Goal: Book appointment/travel/reservation

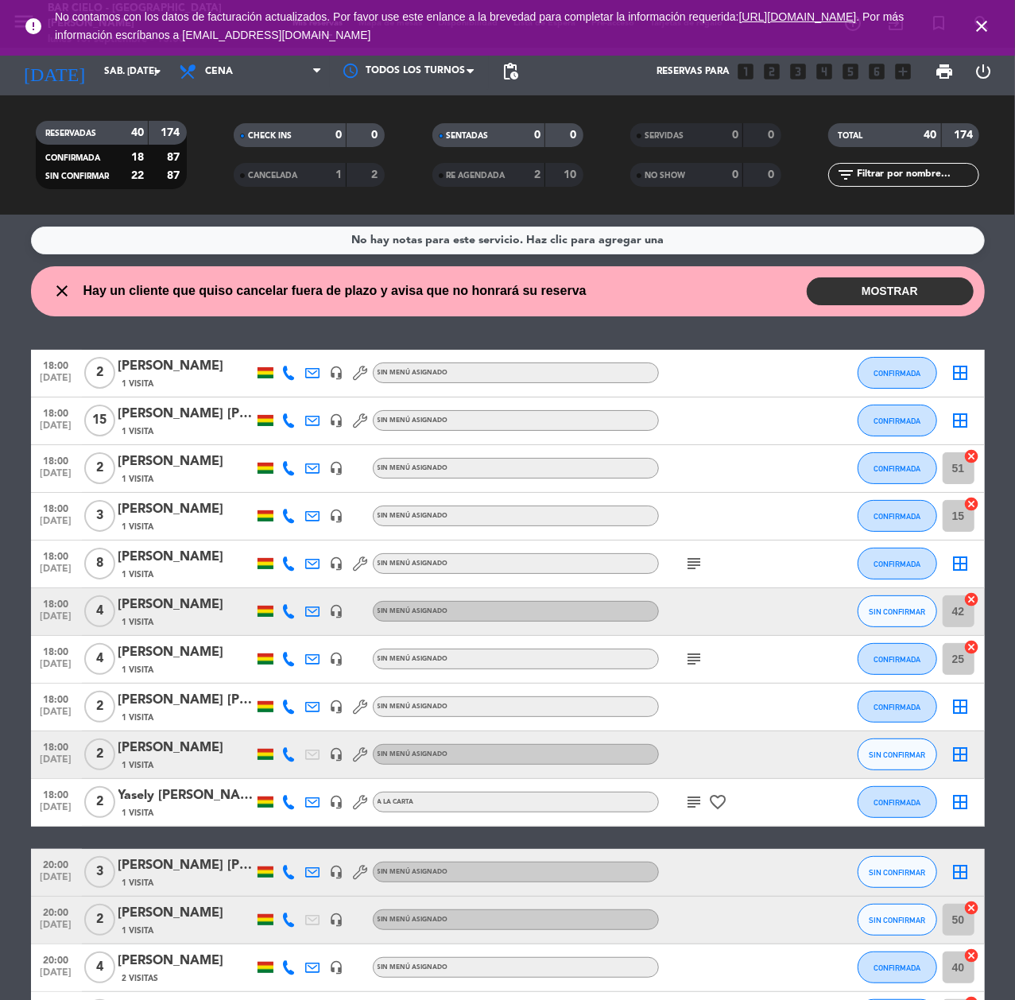
click at [978, 20] on icon "close" at bounding box center [981, 26] width 19 height 19
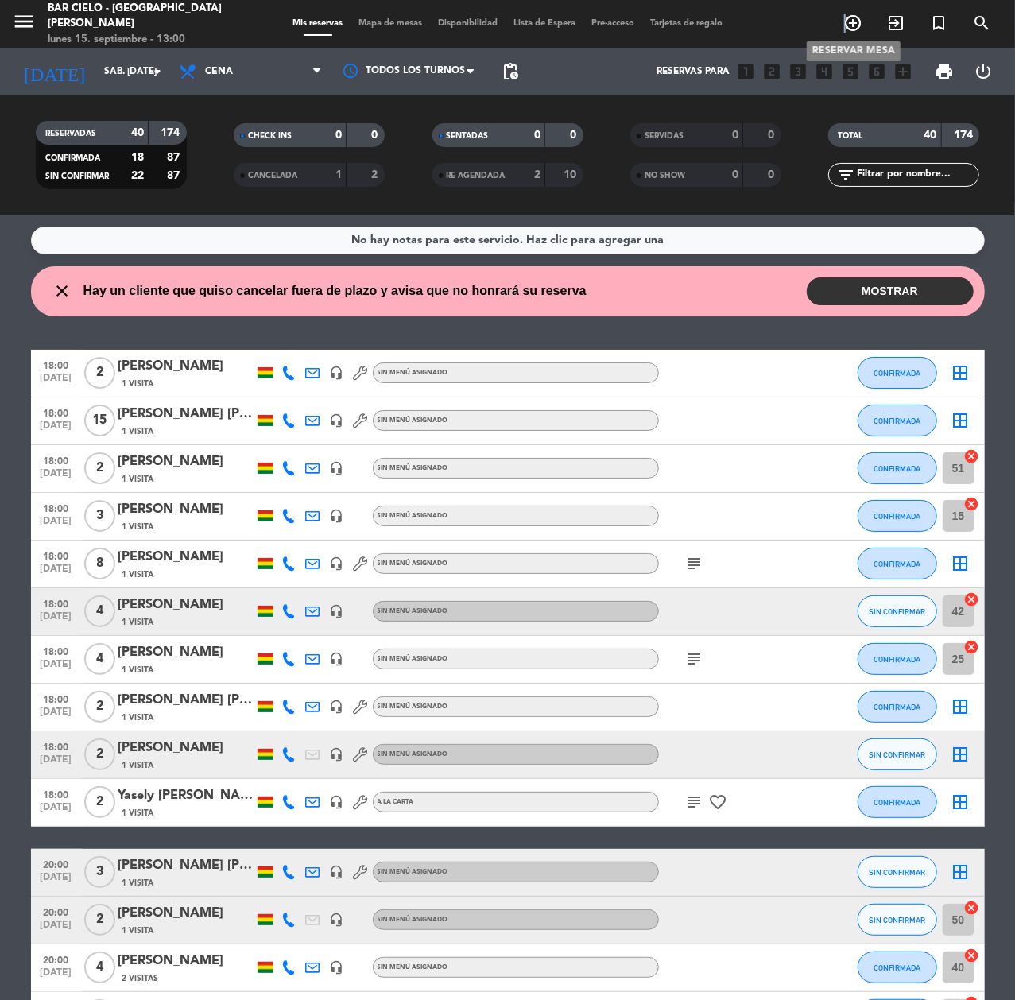
click at [846, 14] on icon "add_circle_outline" at bounding box center [853, 23] width 19 height 19
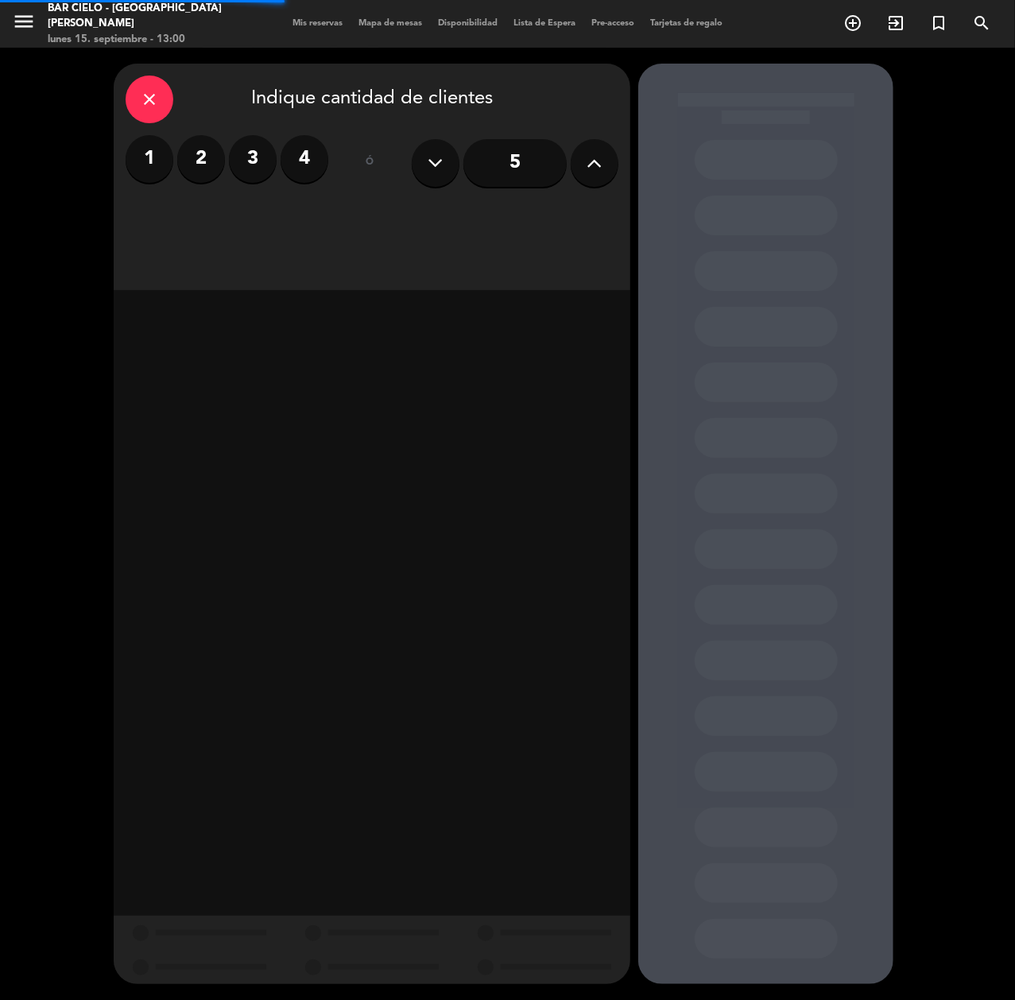
click at [213, 154] on label "2" at bounding box center [201, 159] width 48 height 48
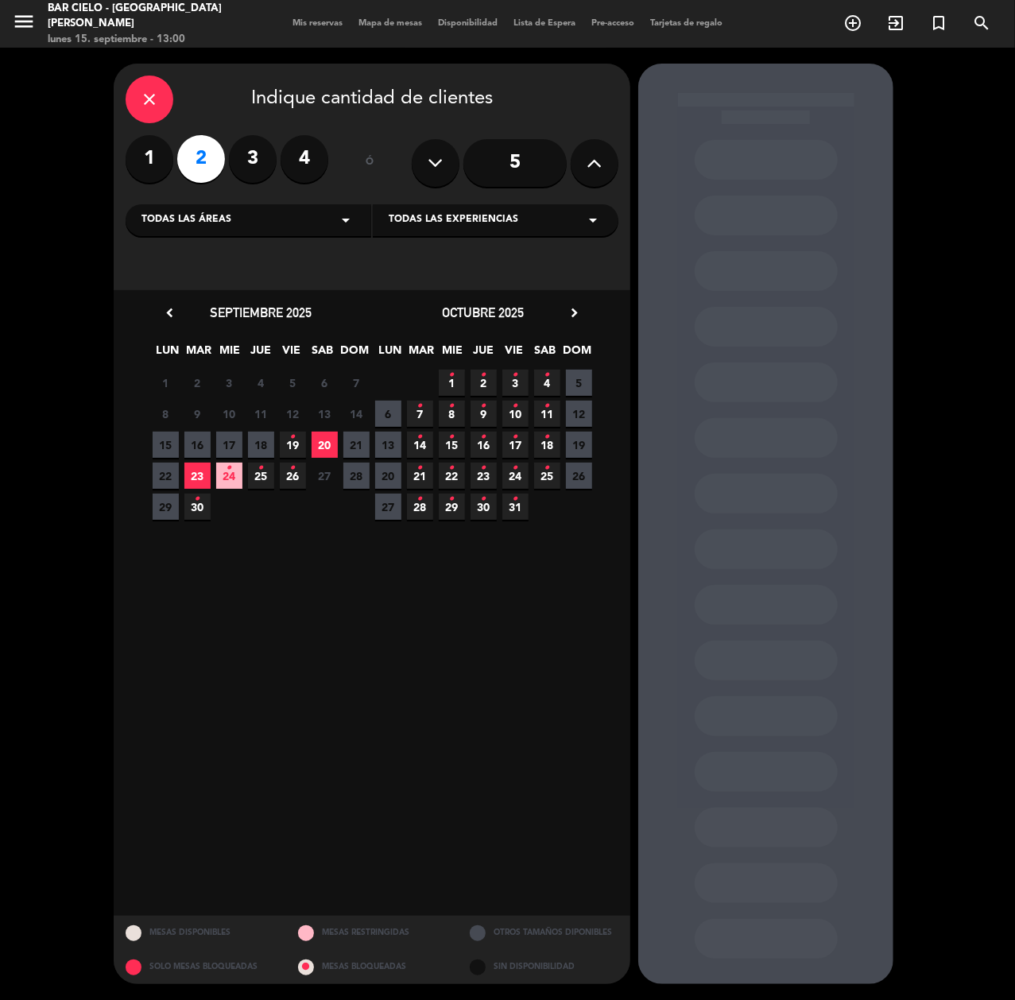
click at [280, 436] on span "19 •" at bounding box center [293, 445] width 26 height 26
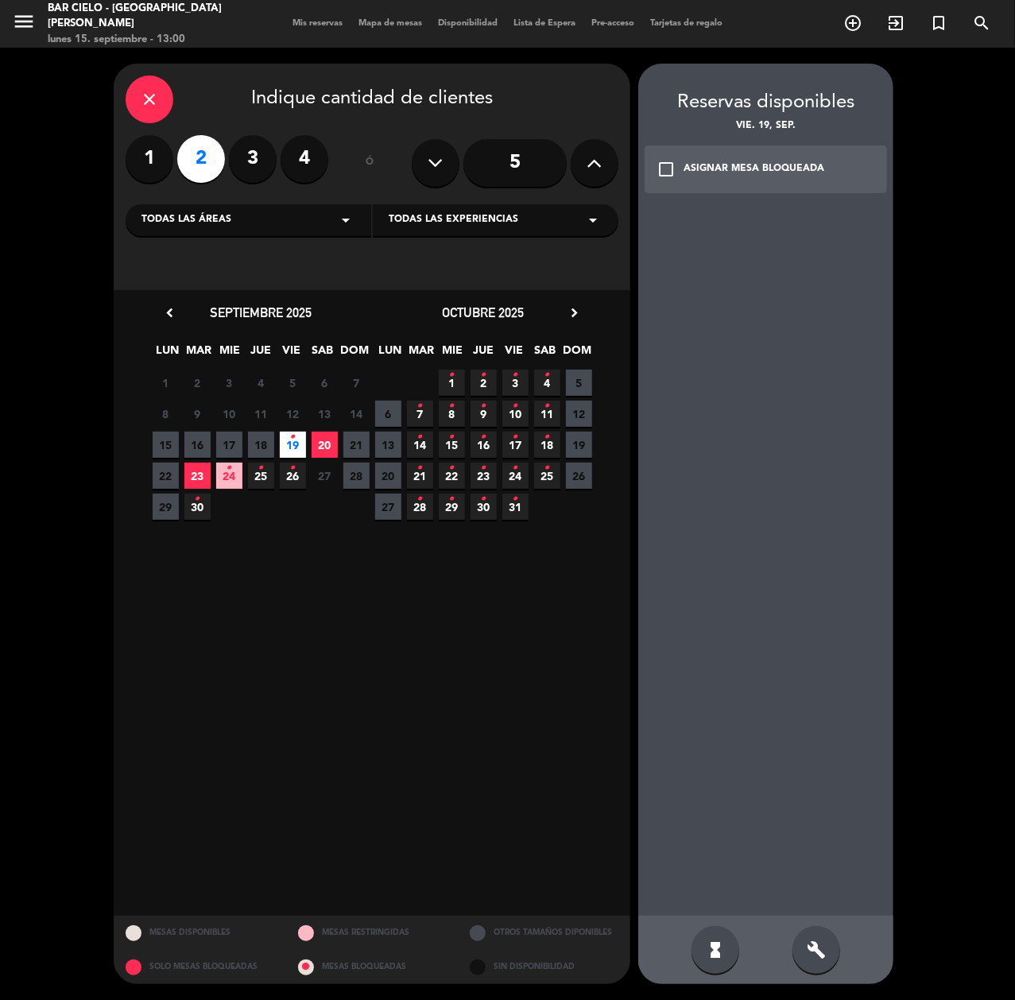
click at [802, 953] on div "build" at bounding box center [817, 950] width 48 height 48
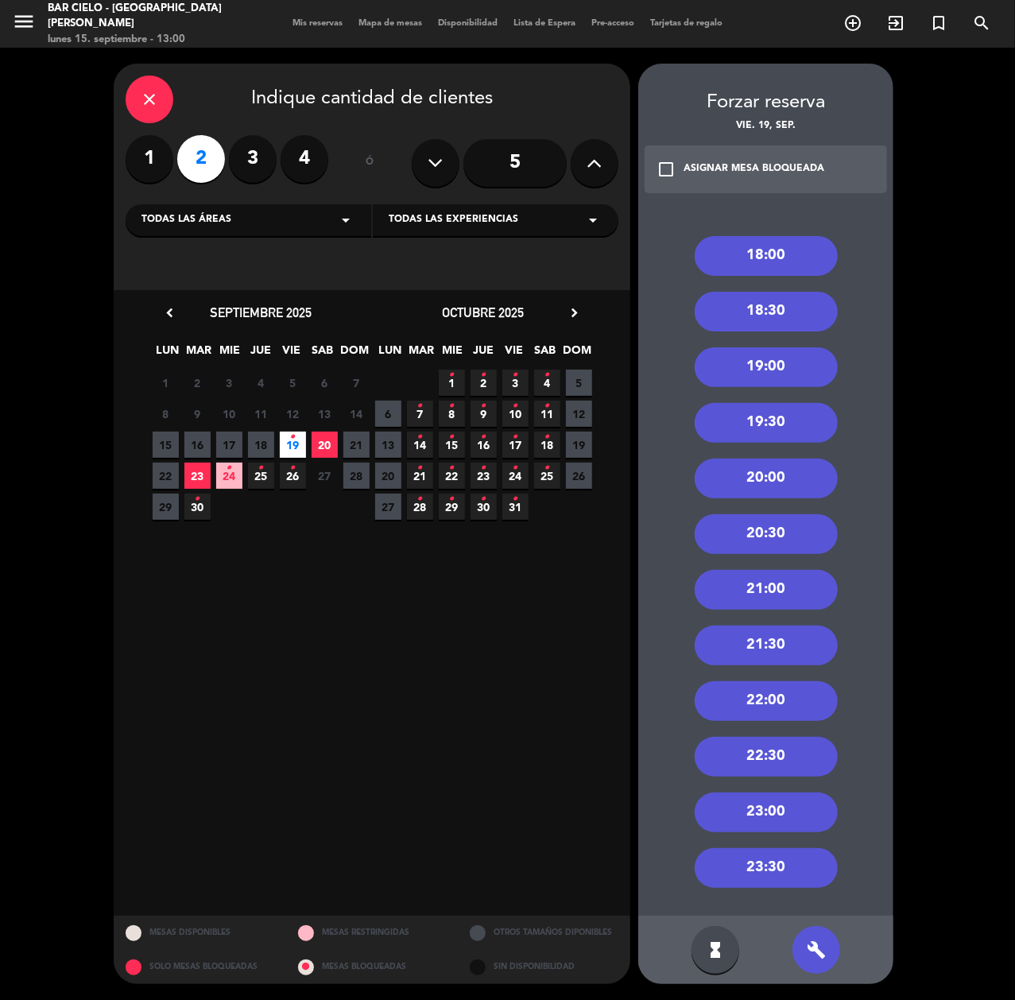
click at [780, 703] on div "22:00" at bounding box center [766, 701] width 143 height 40
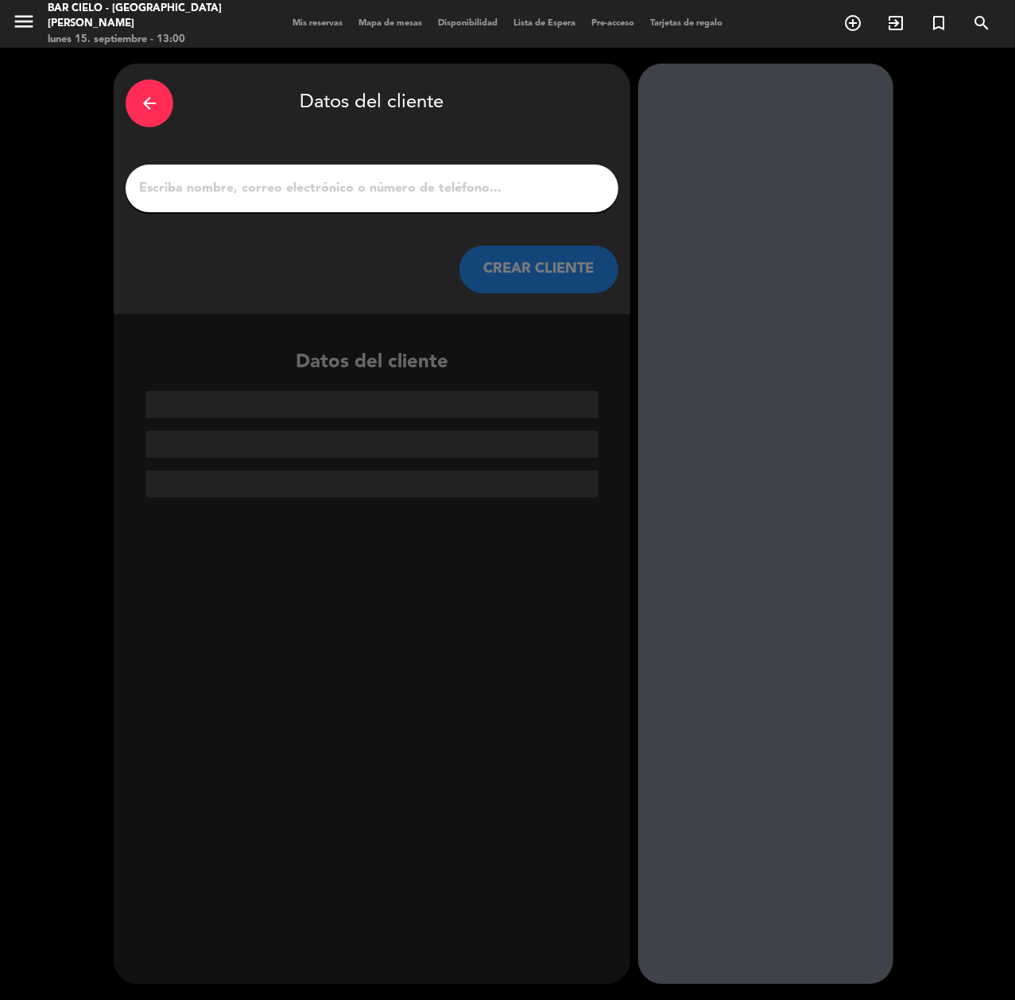
click at [398, 181] on input "1" at bounding box center [372, 188] width 469 height 22
paste input "[PERSON_NAME]"
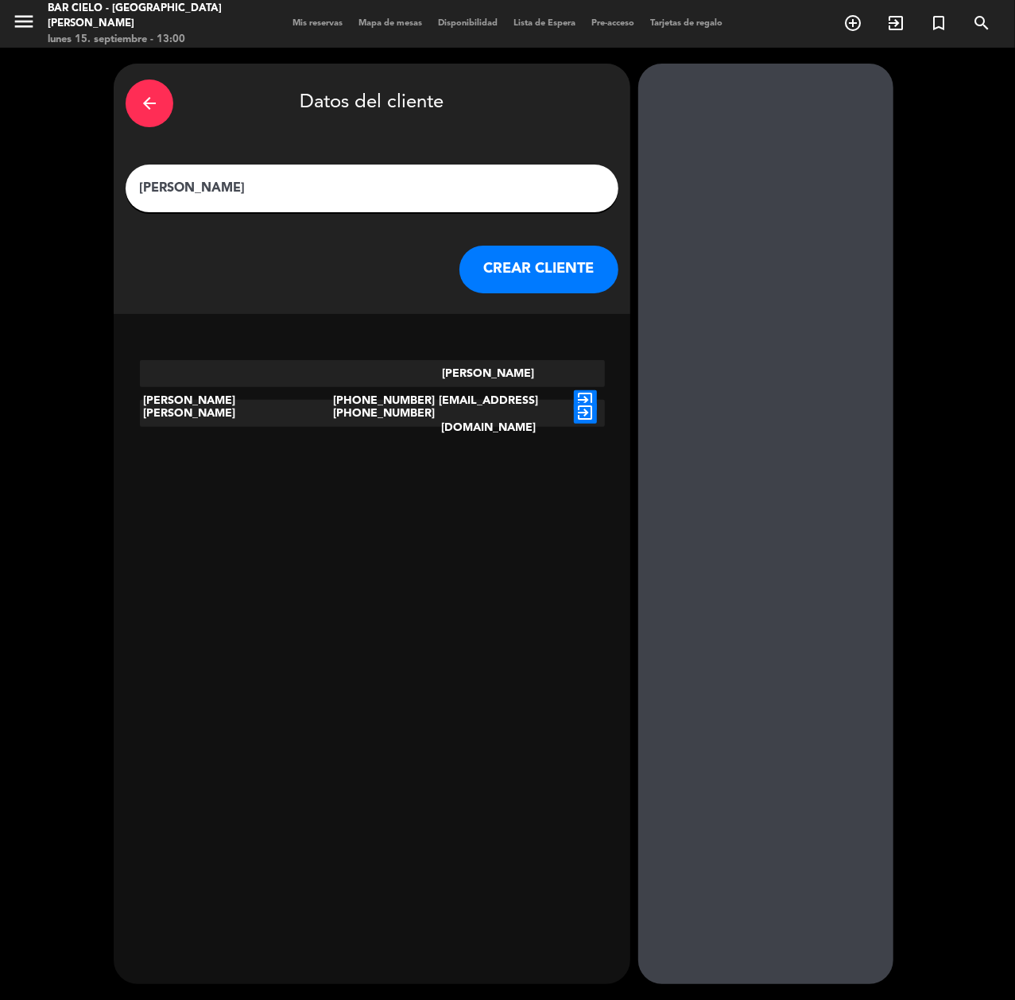
type input "[PERSON_NAME]"
click at [587, 390] on icon "exit_to_app" at bounding box center [585, 400] width 23 height 21
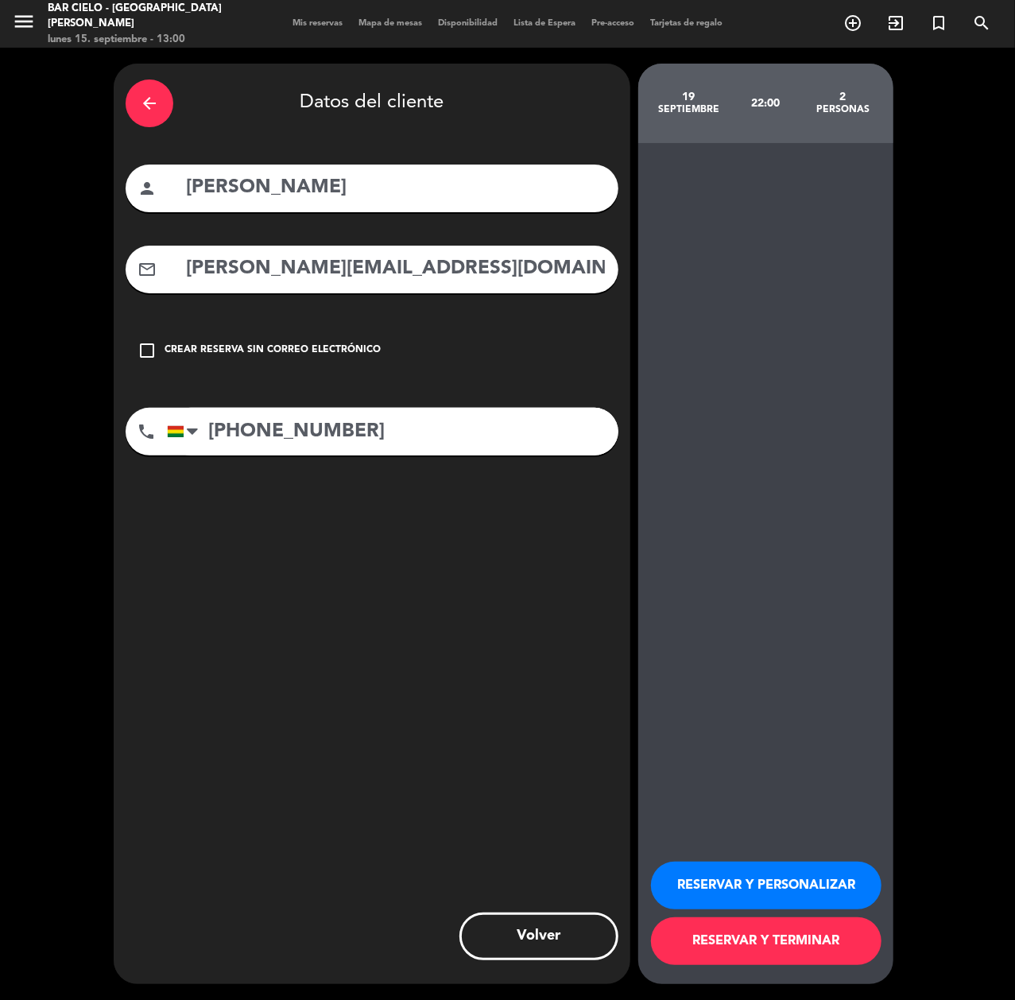
click at [809, 878] on button "RESERVAR Y PERSONALIZAR" at bounding box center [766, 886] width 231 height 48
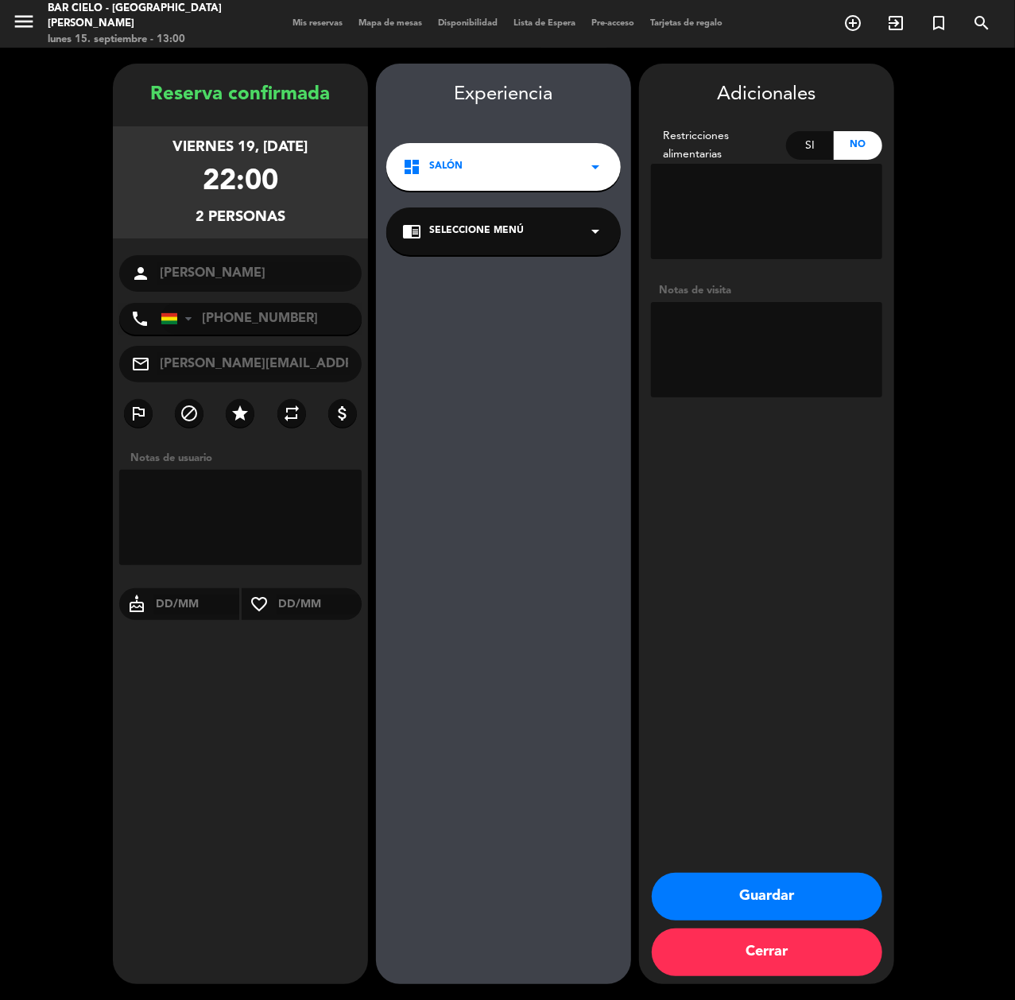
click at [751, 903] on button "Guardar" at bounding box center [767, 897] width 231 height 48
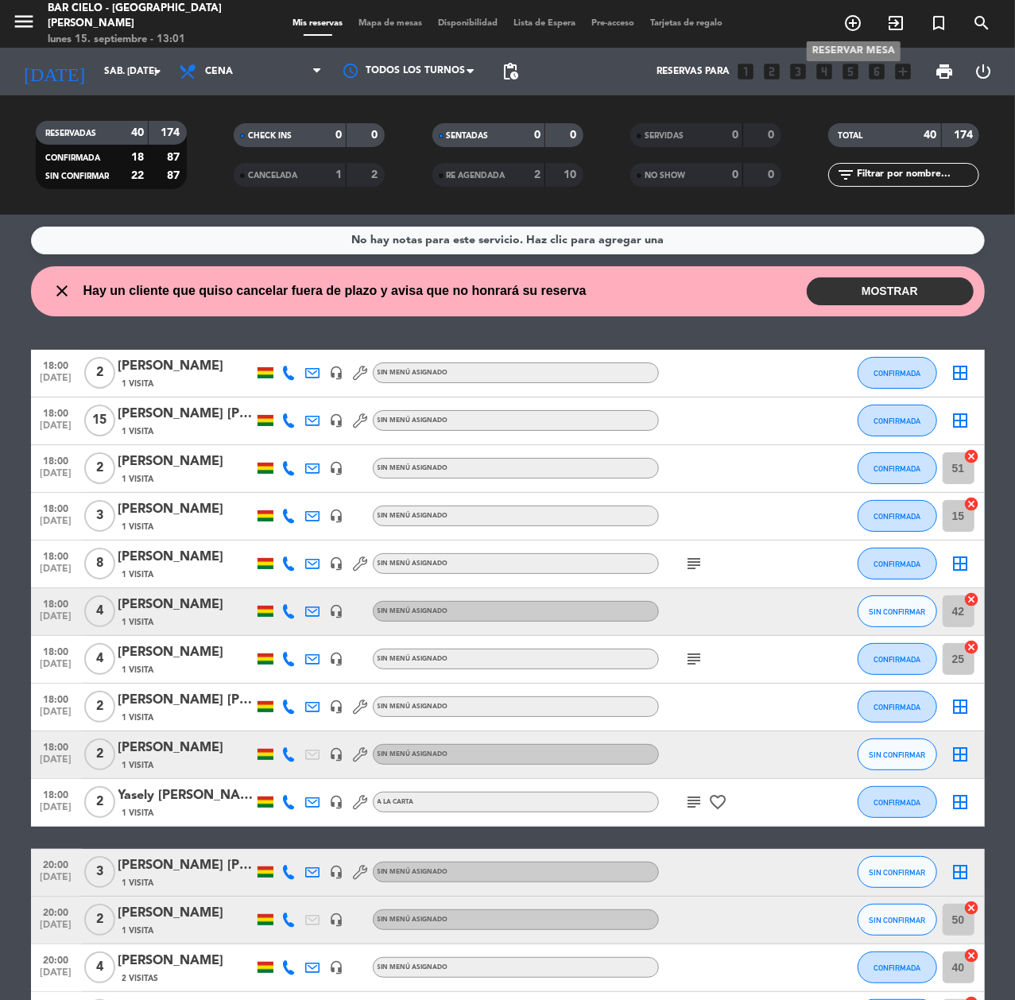
click at [847, 14] on icon "add_circle_outline" at bounding box center [853, 23] width 19 height 19
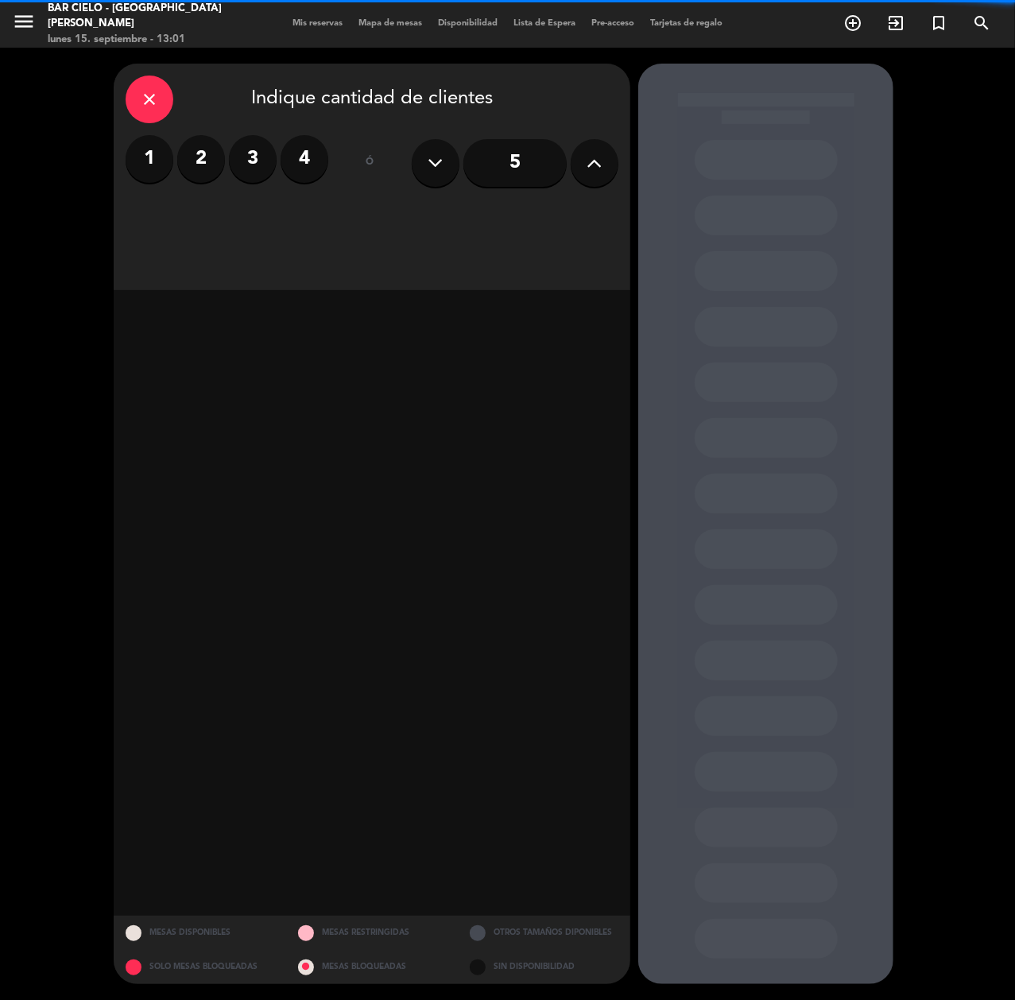
drag, startPoint x: 242, startPoint y: 164, endPoint x: 227, endPoint y: 173, distance: 17.2
click at [236, 167] on label "3" at bounding box center [253, 159] width 48 height 48
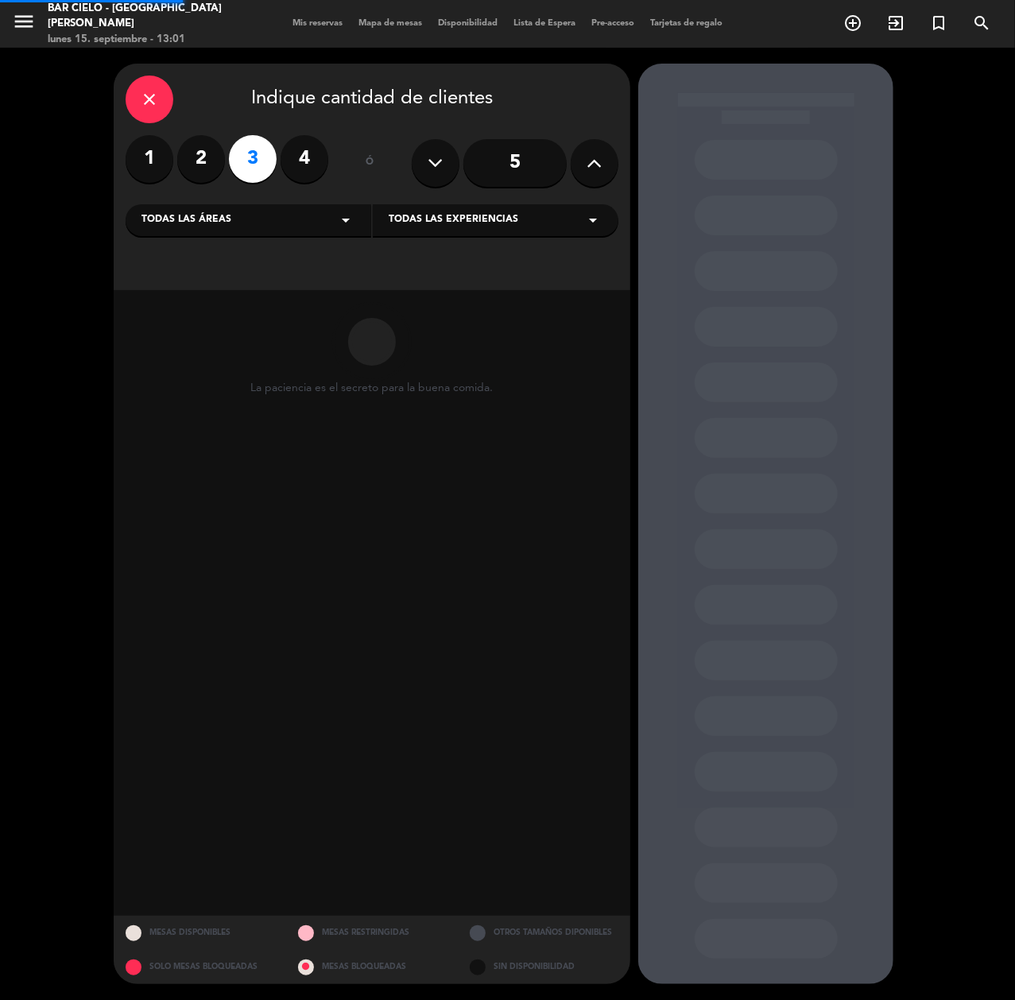
click at [210, 173] on label "2" at bounding box center [201, 159] width 48 height 48
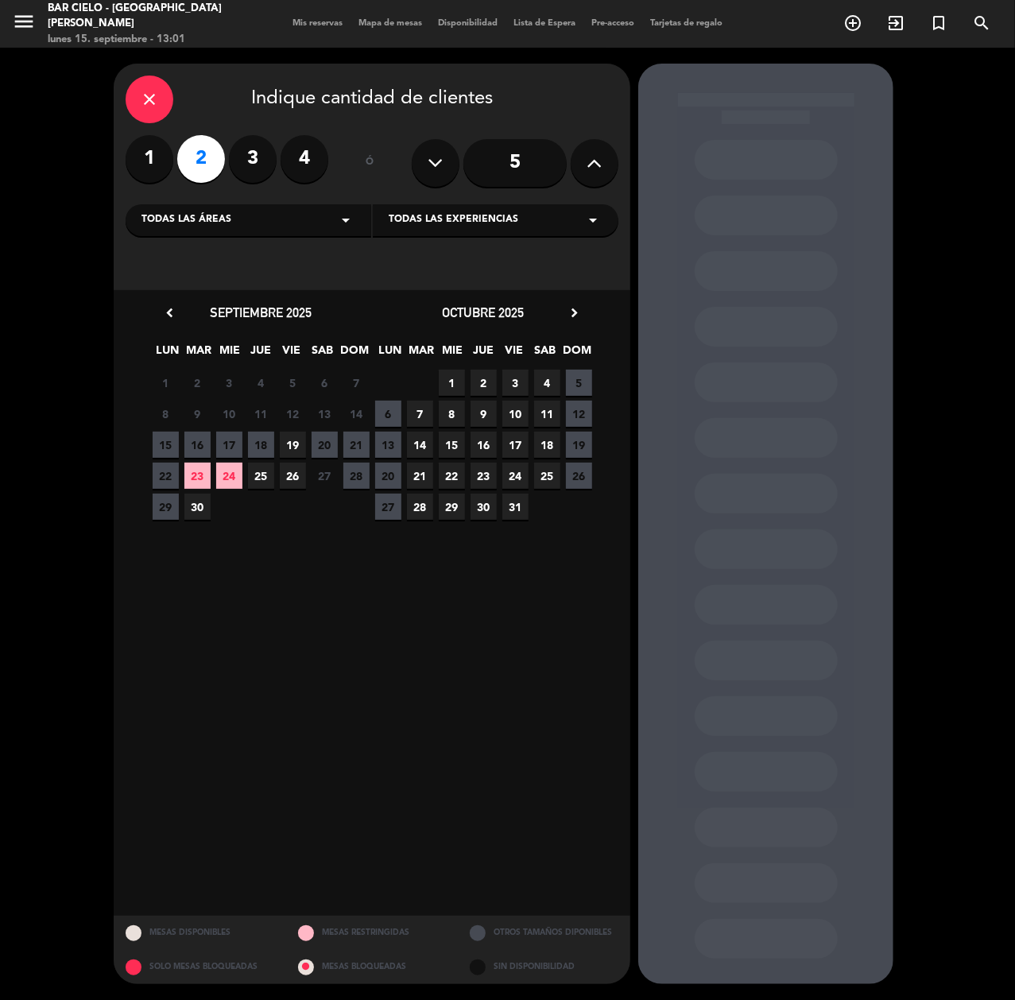
click at [188, 514] on span "30" at bounding box center [197, 507] width 26 height 26
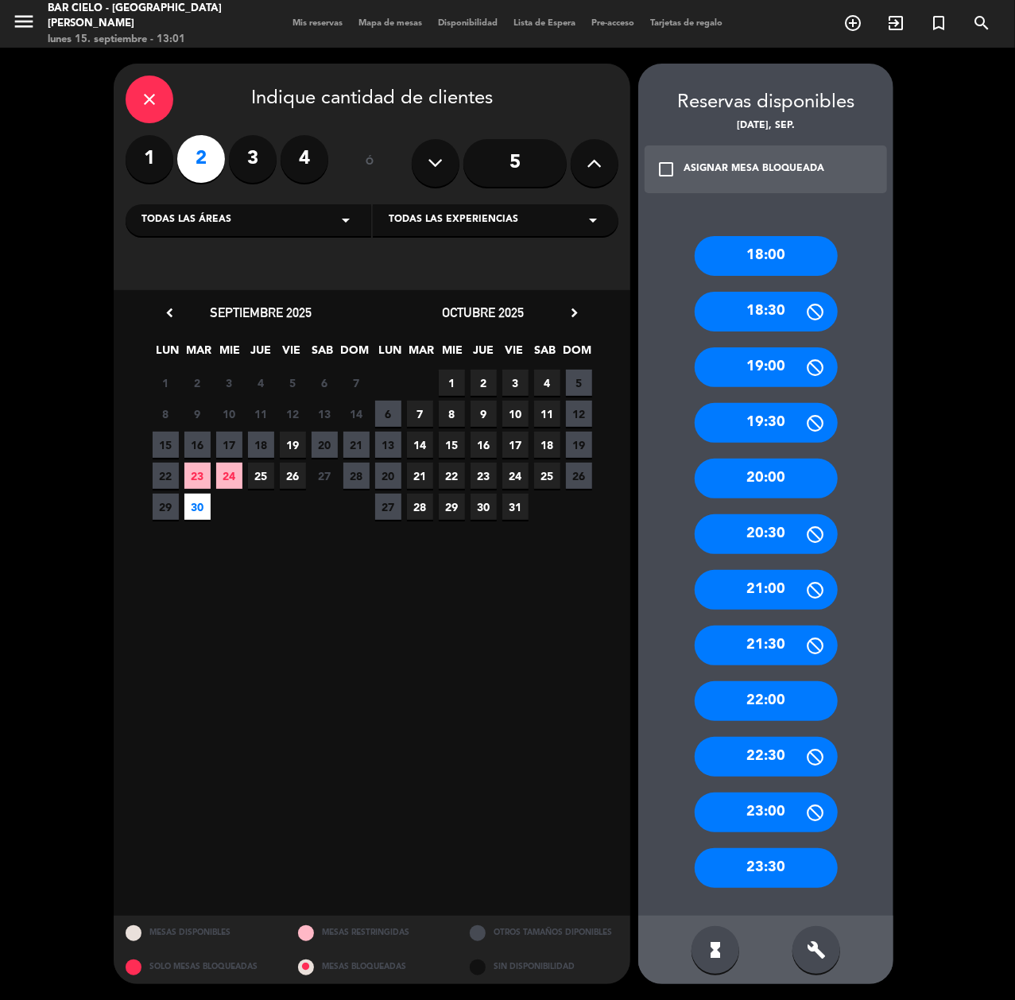
click at [765, 465] on div "20:00" at bounding box center [766, 479] width 143 height 40
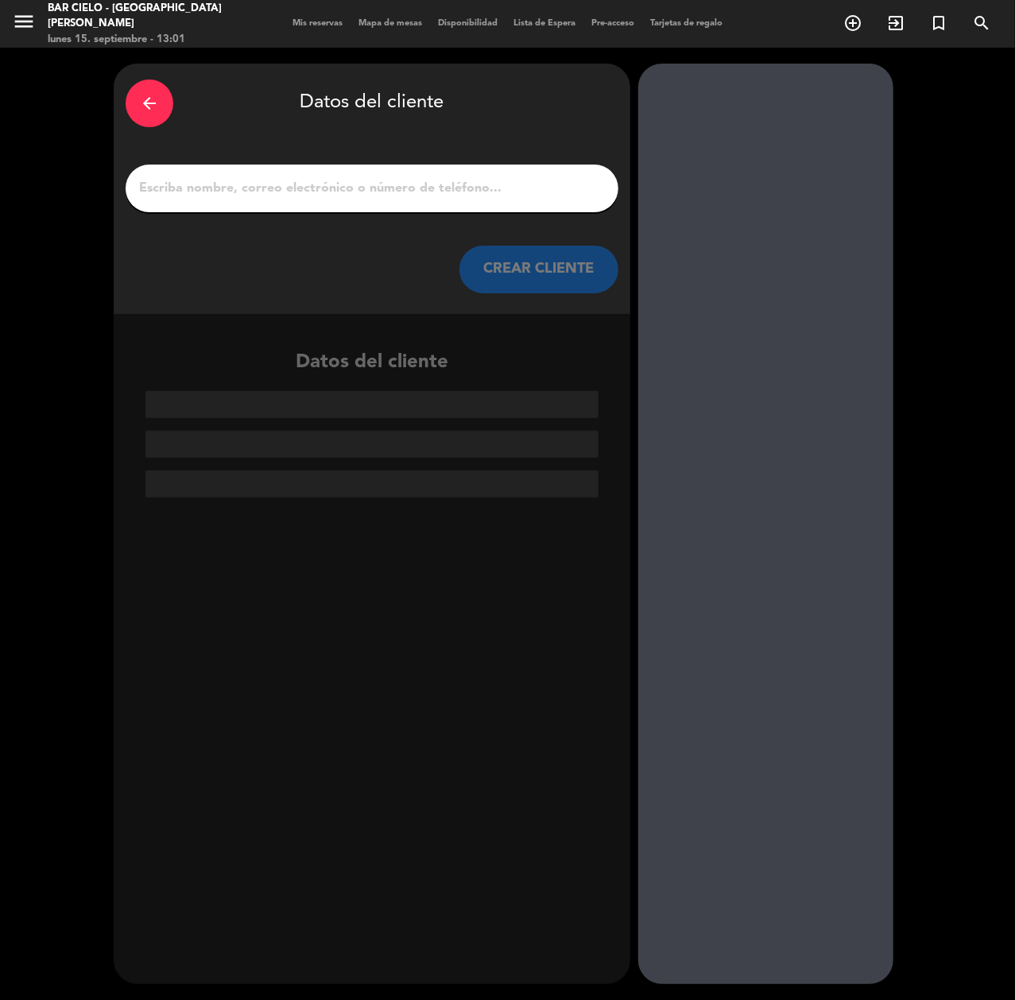
click at [420, 188] on input "1" at bounding box center [372, 188] width 469 height 22
paste input "[PERSON_NAME]"
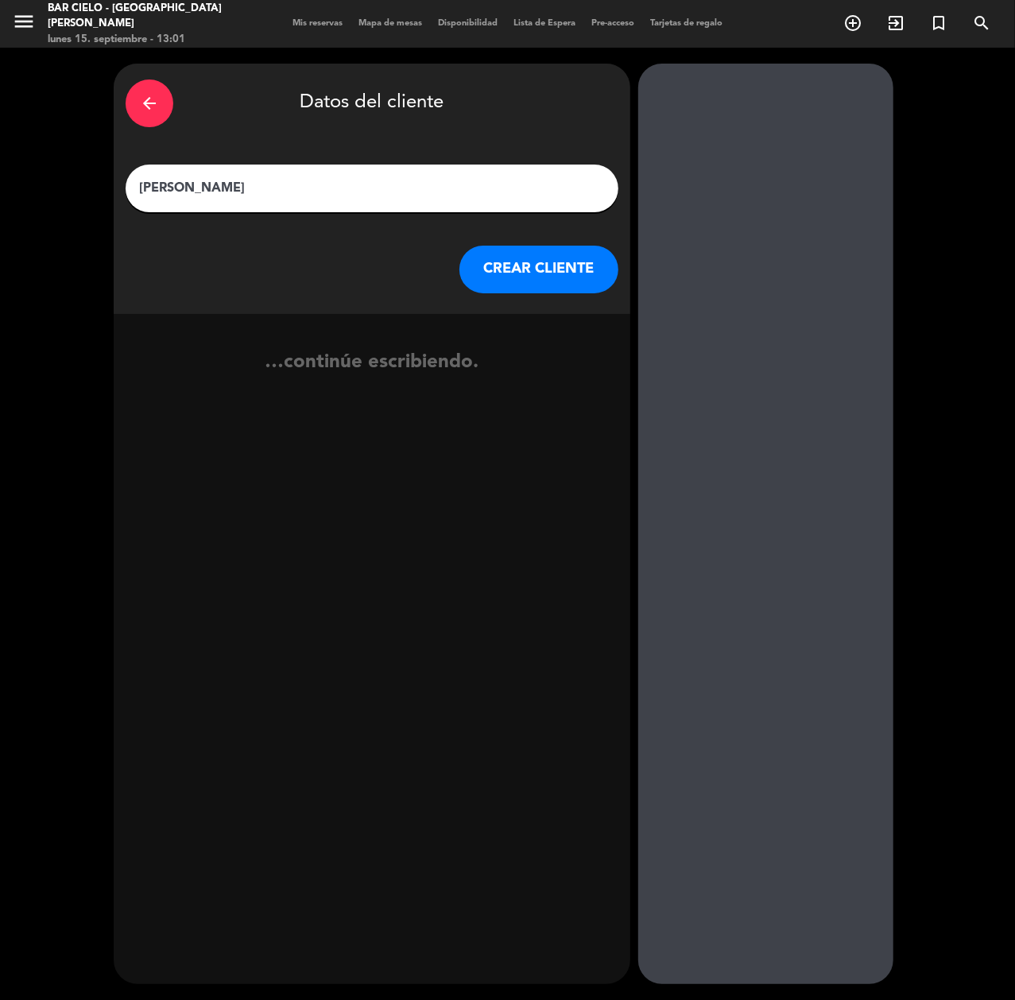
type input "[PERSON_NAME]"
click at [528, 254] on button "CREAR CLIENTE" at bounding box center [539, 270] width 159 height 48
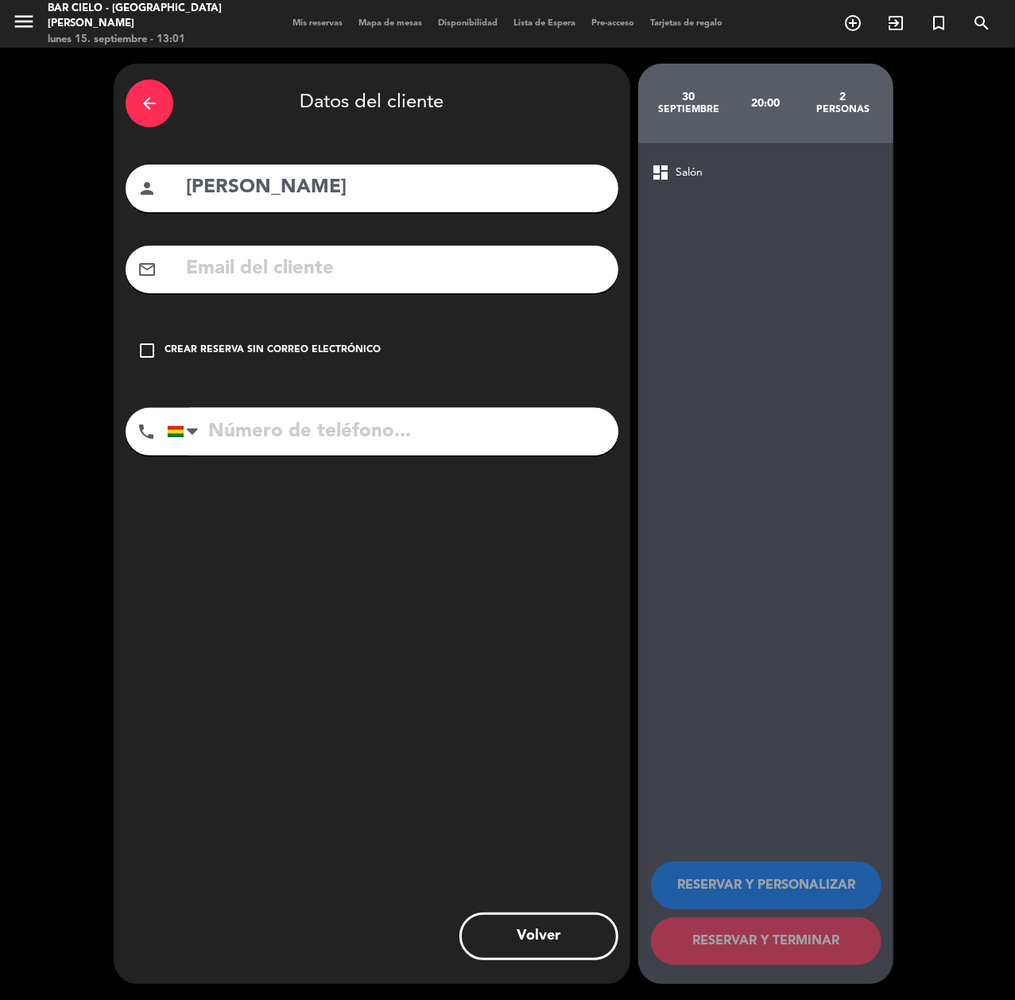
click at [528, 254] on input "text" at bounding box center [395, 269] width 422 height 33
paste input "[EMAIL_ADDRESS][DOMAIN_NAME]"
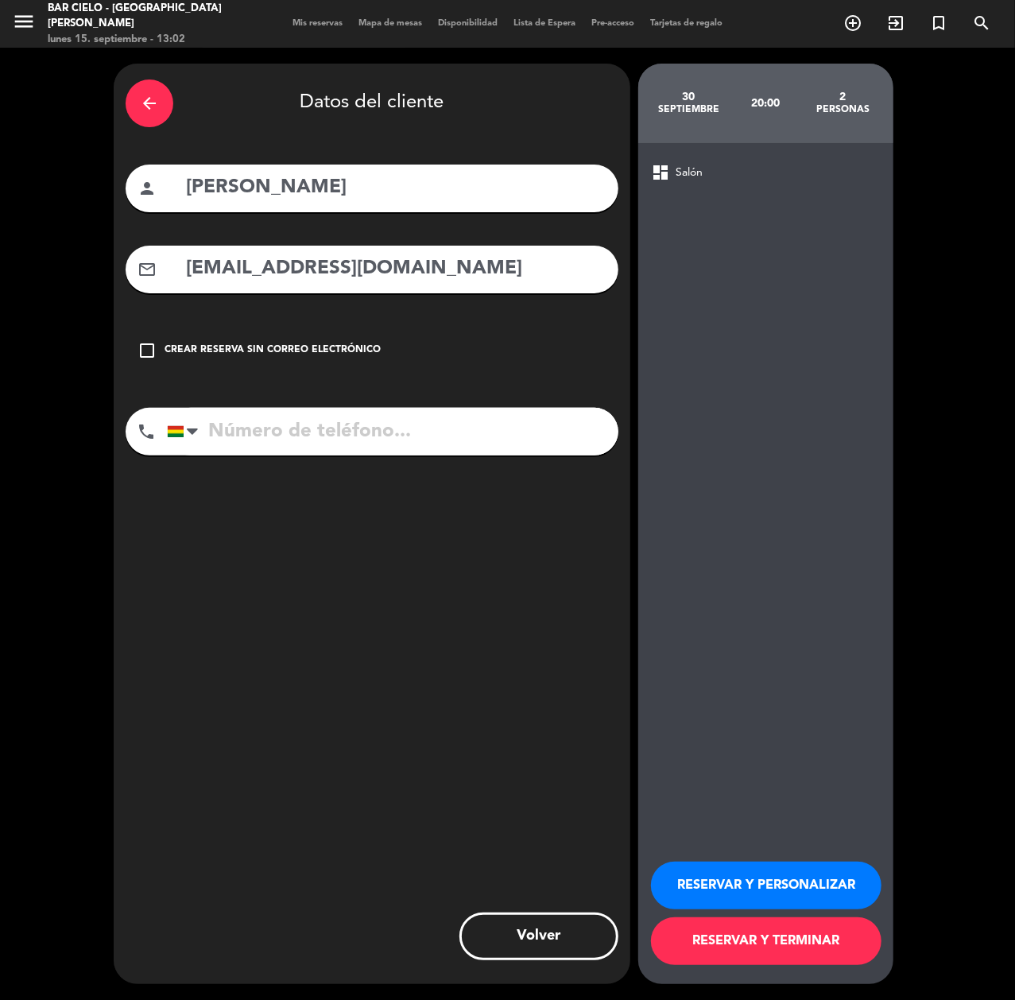
type input "[EMAIL_ADDRESS][DOMAIN_NAME]"
click at [312, 439] on input "tel" at bounding box center [393, 432] width 452 height 48
paste input "69051015"
type input "69051015"
drag, startPoint x: 867, startPoint y: 886, endPoint x: 836, endPoint y: 885, distance: 30.2
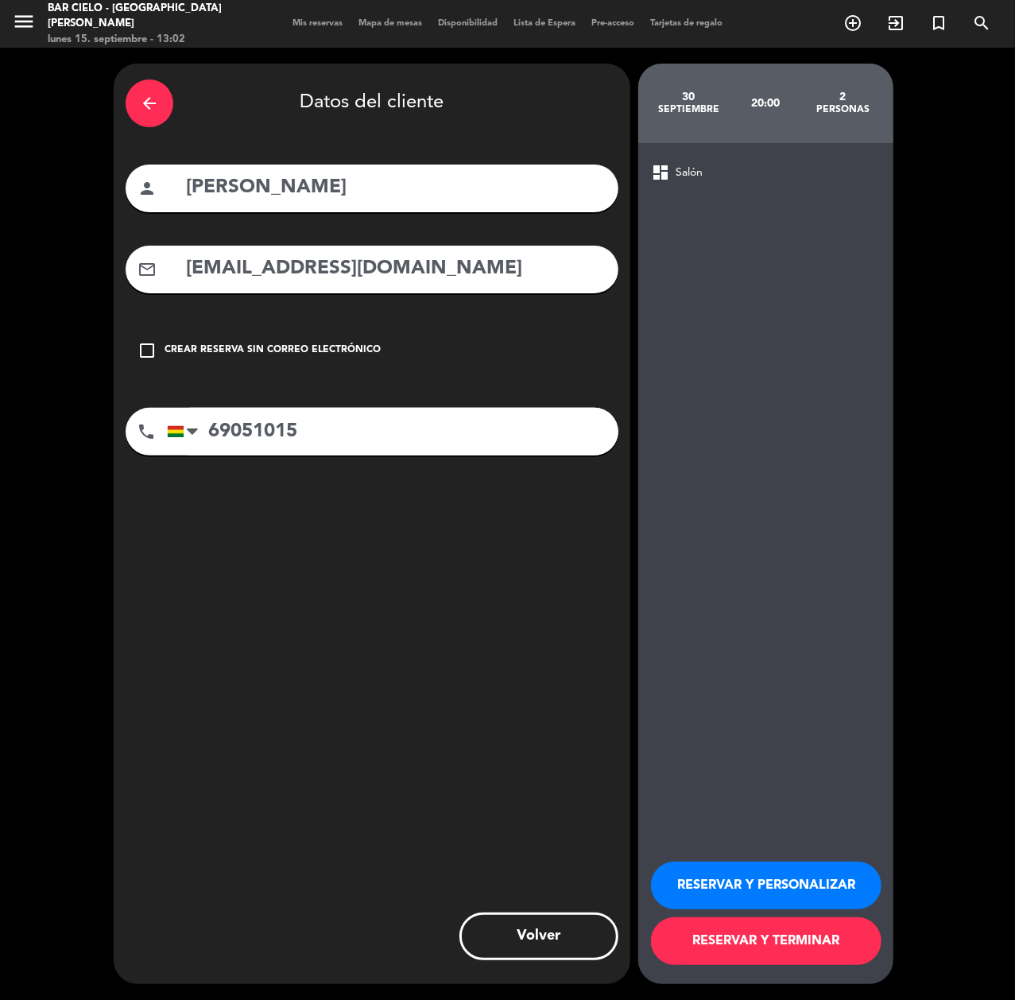
click at [867, 886] on button "RESERVAR Y PERSONALIZAR" at bounding box center [766, 886] width 231 height 48
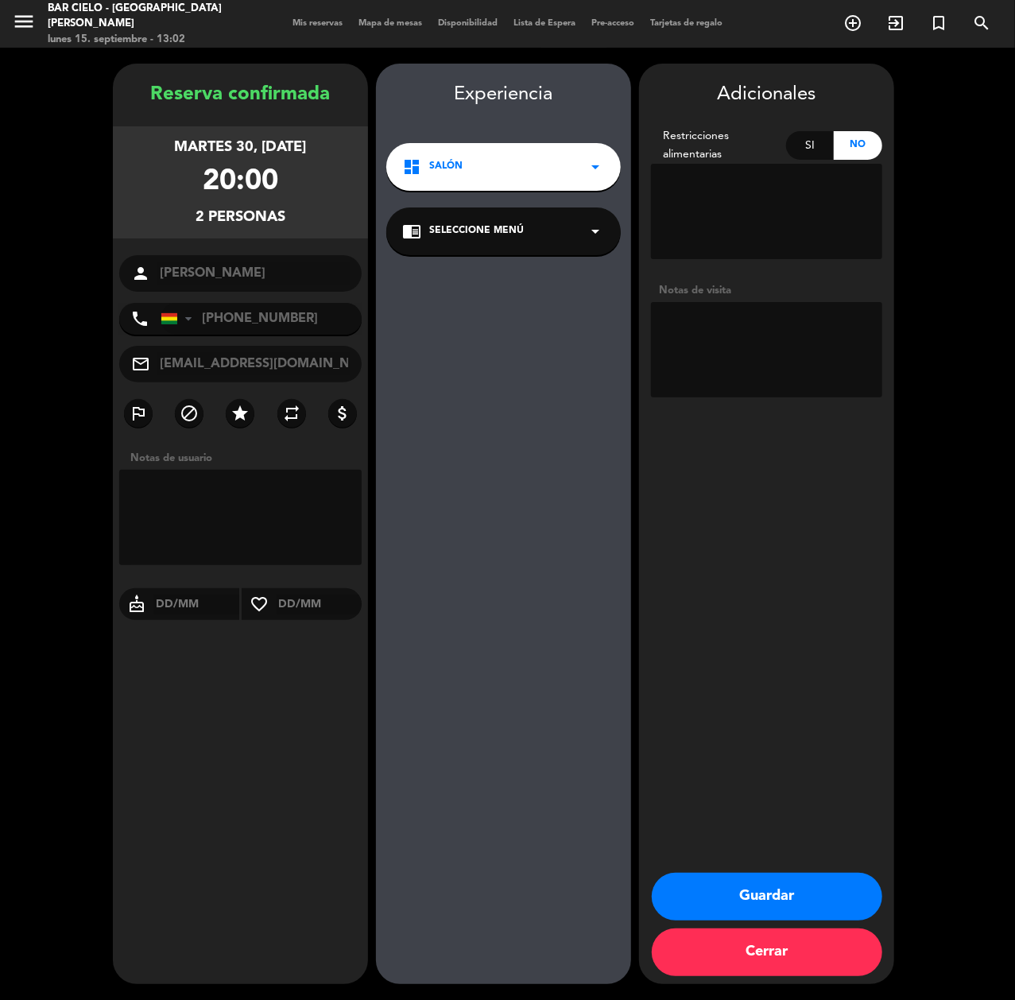
click at [729, 887] on button "Guardar" at bounding box center [767, 897] width 231 height 48
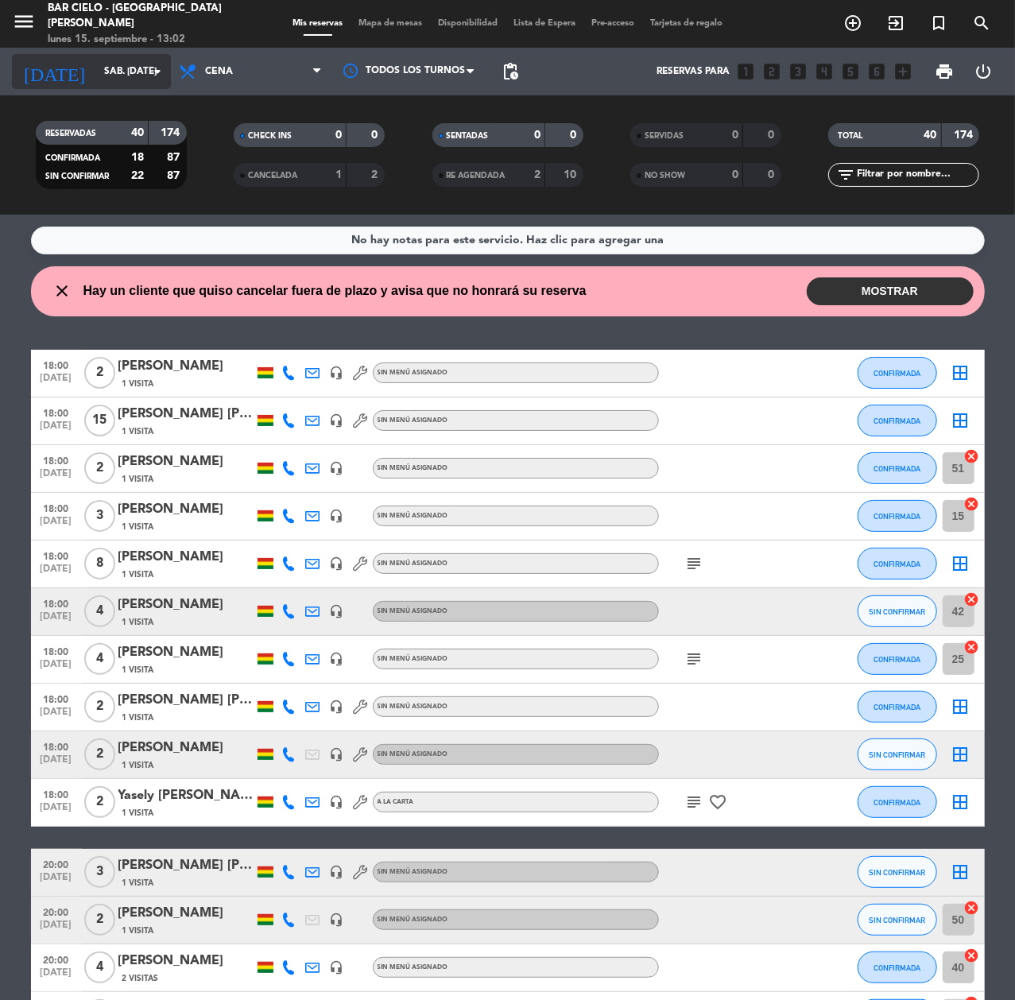
click at [97, 55] on div "[DATE] sáb. [DATE] arrow_drop_down" at bounding box center [91, 71] width 159 height 35
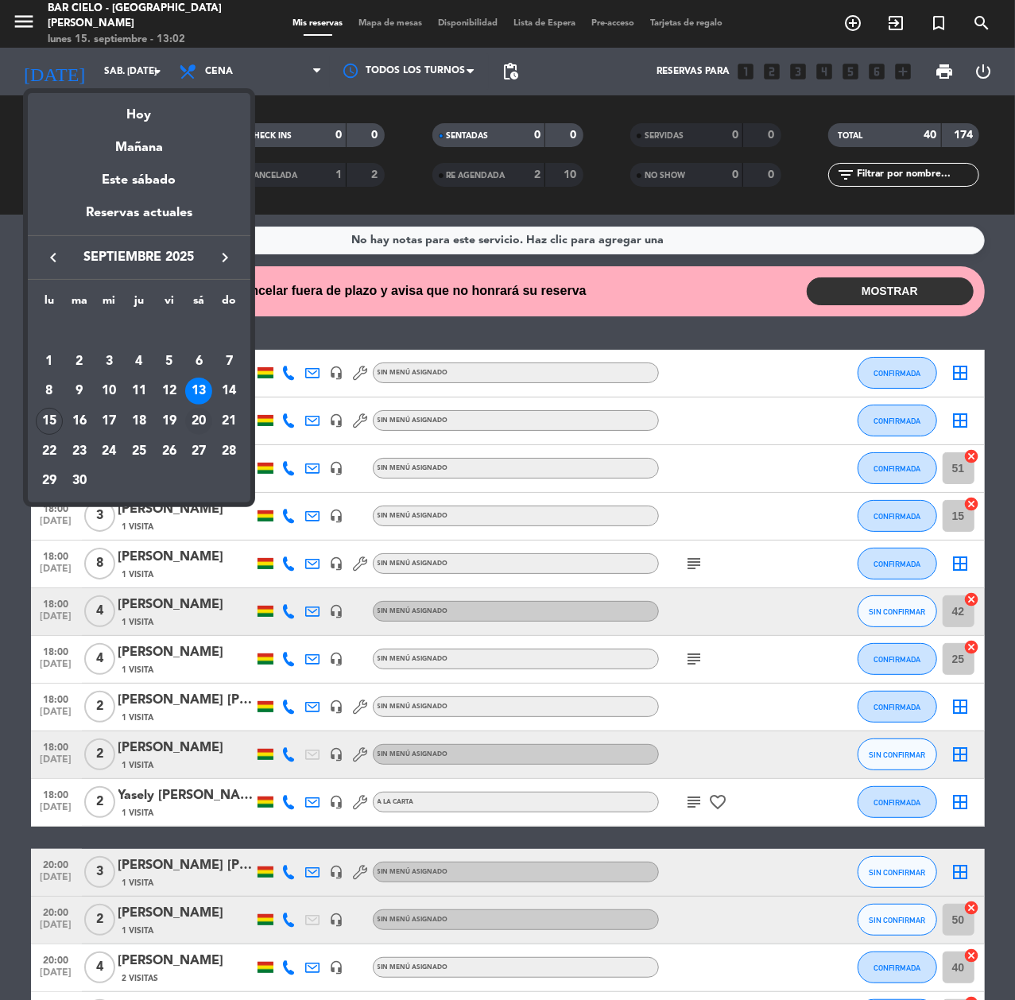
click at [201, 426] on div "20" at bounding box center [198, 421] width 27 height 27
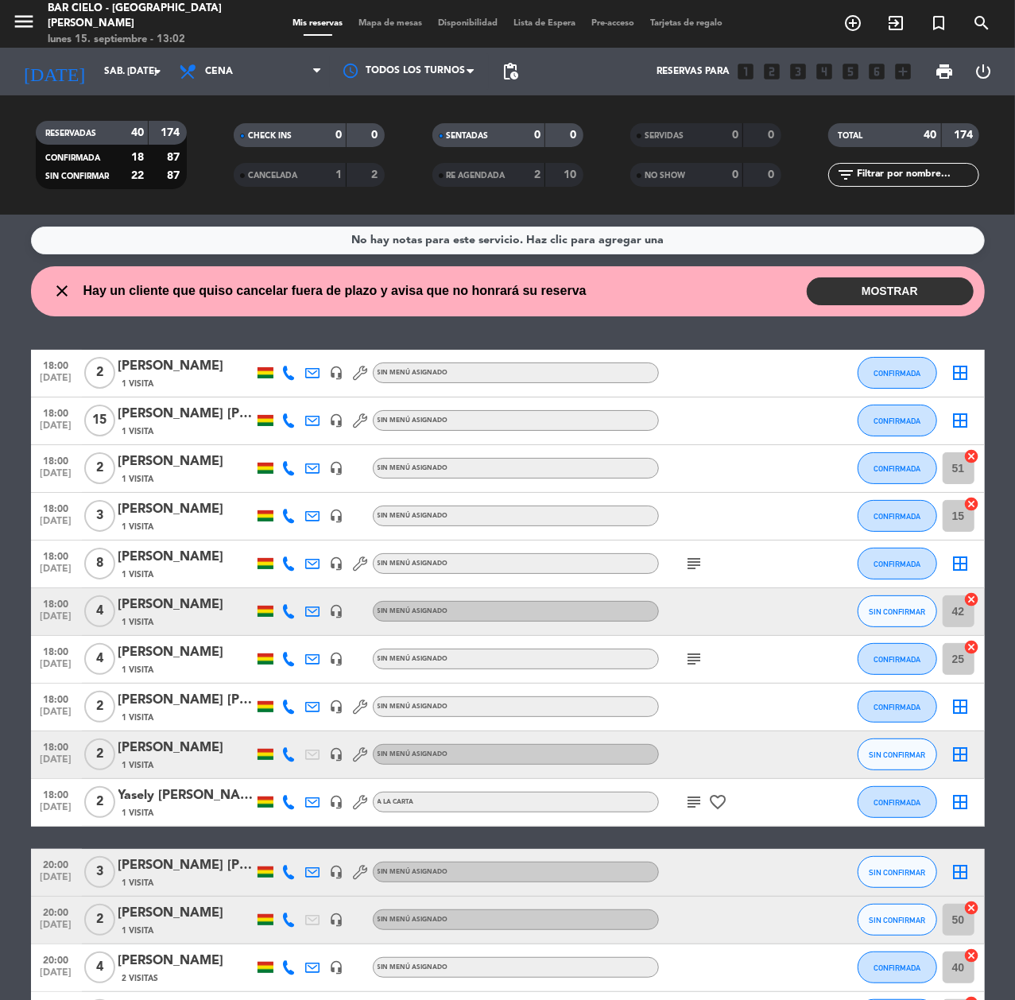
type input "sáb. [DATE]"
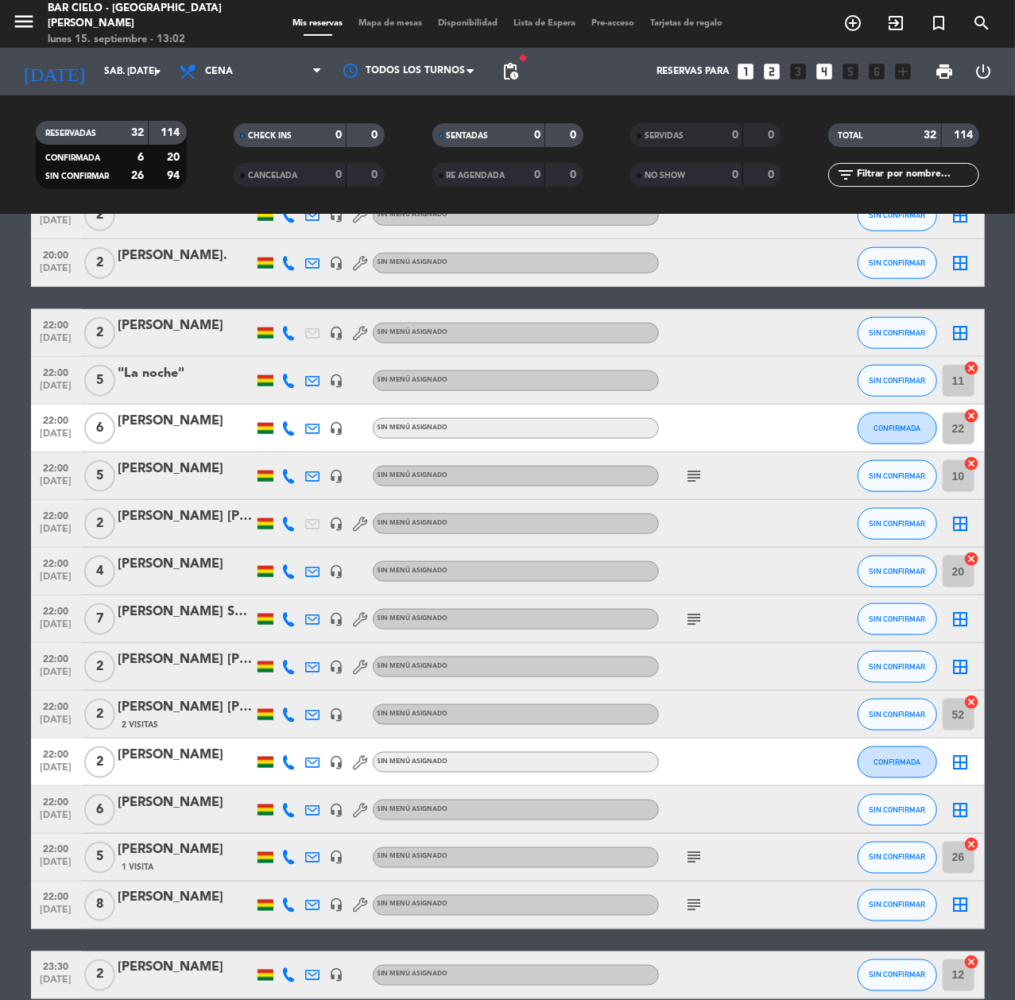
scroll to position [981, 0]
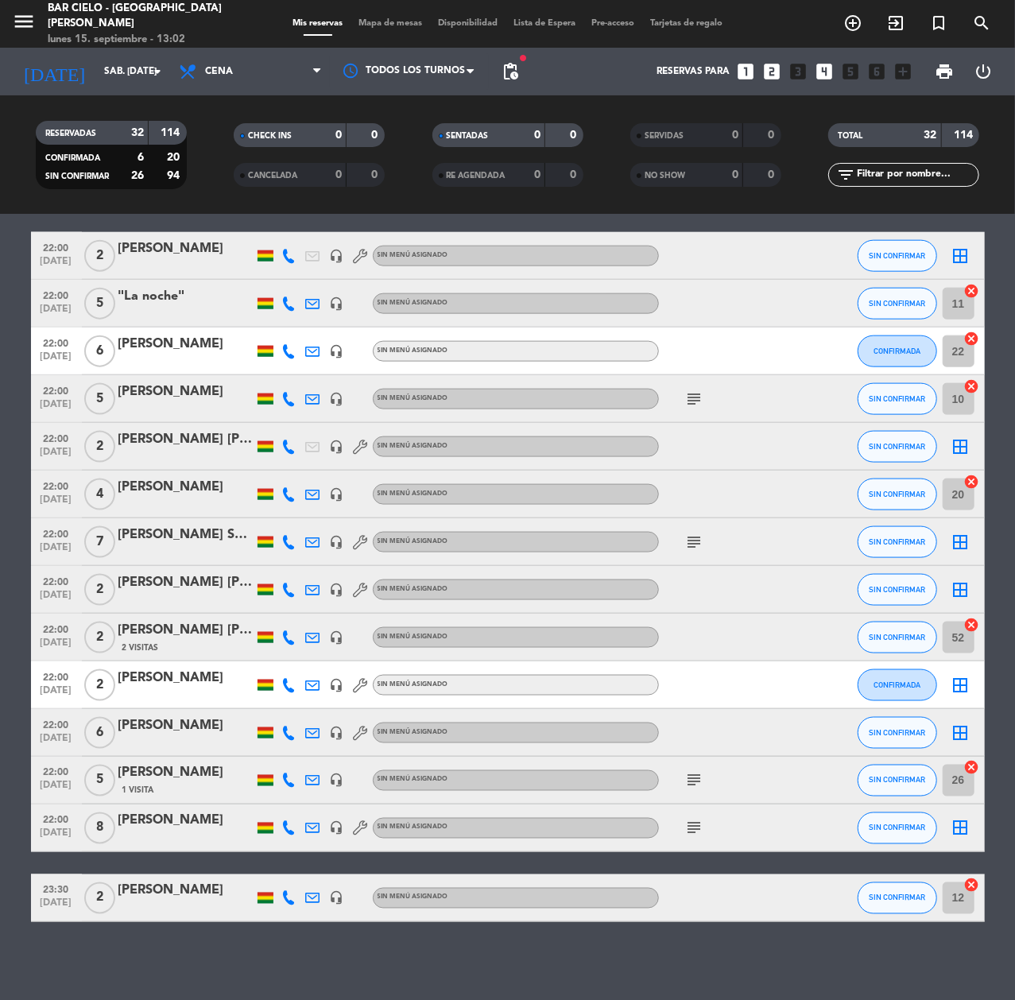
click at [825, 73] on icon "looks_4" at bounding box center [824, 71] width 21 height 21
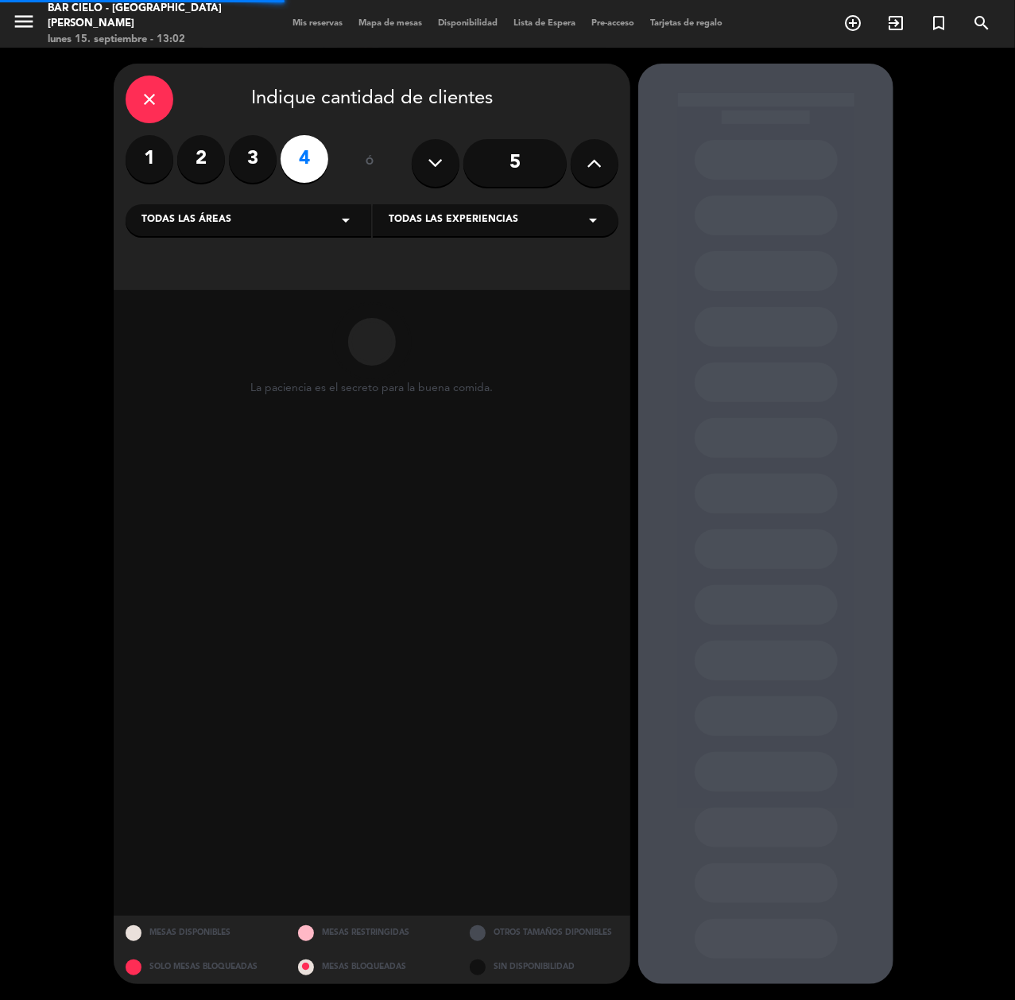
click at [585, 180] on button at bounding box center [595, 163] width 48 height 48
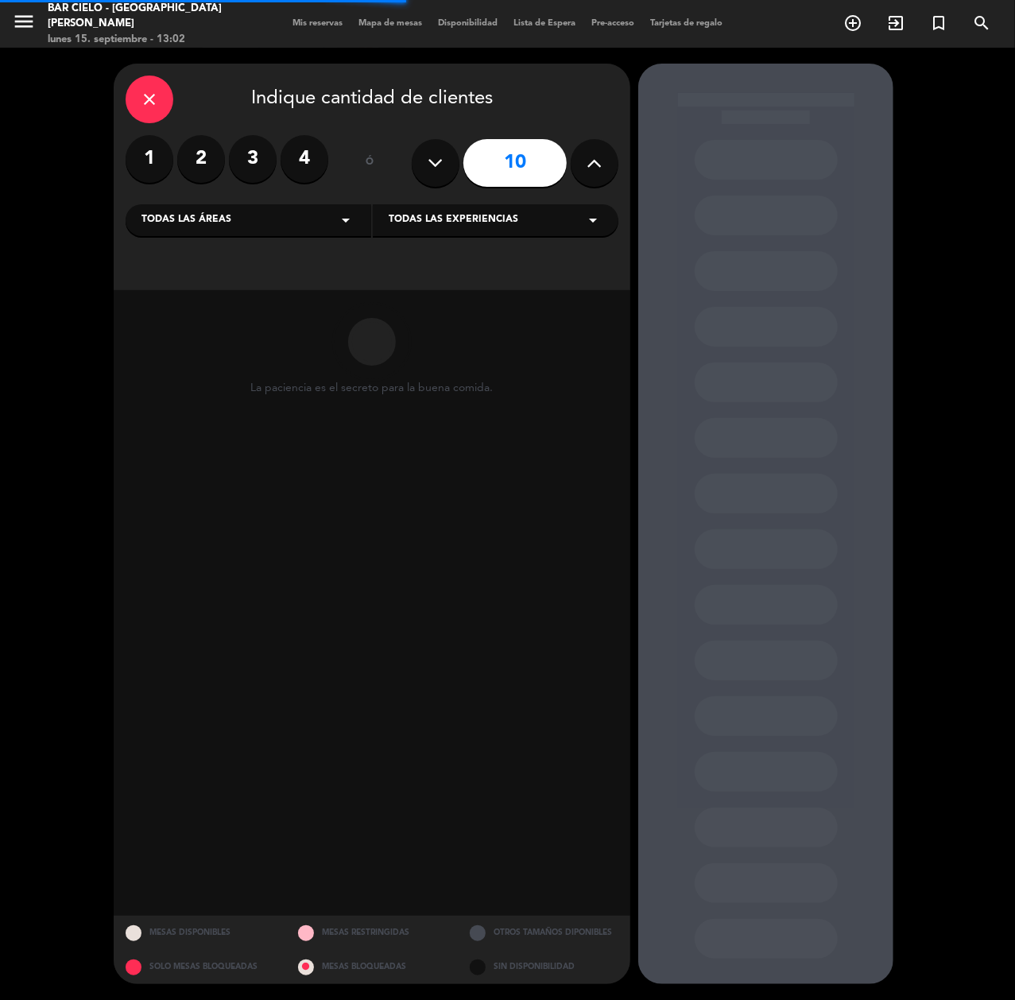
click at [585, 180] on button at bounding box center [595, 163] width 48 height 48
type input "14"
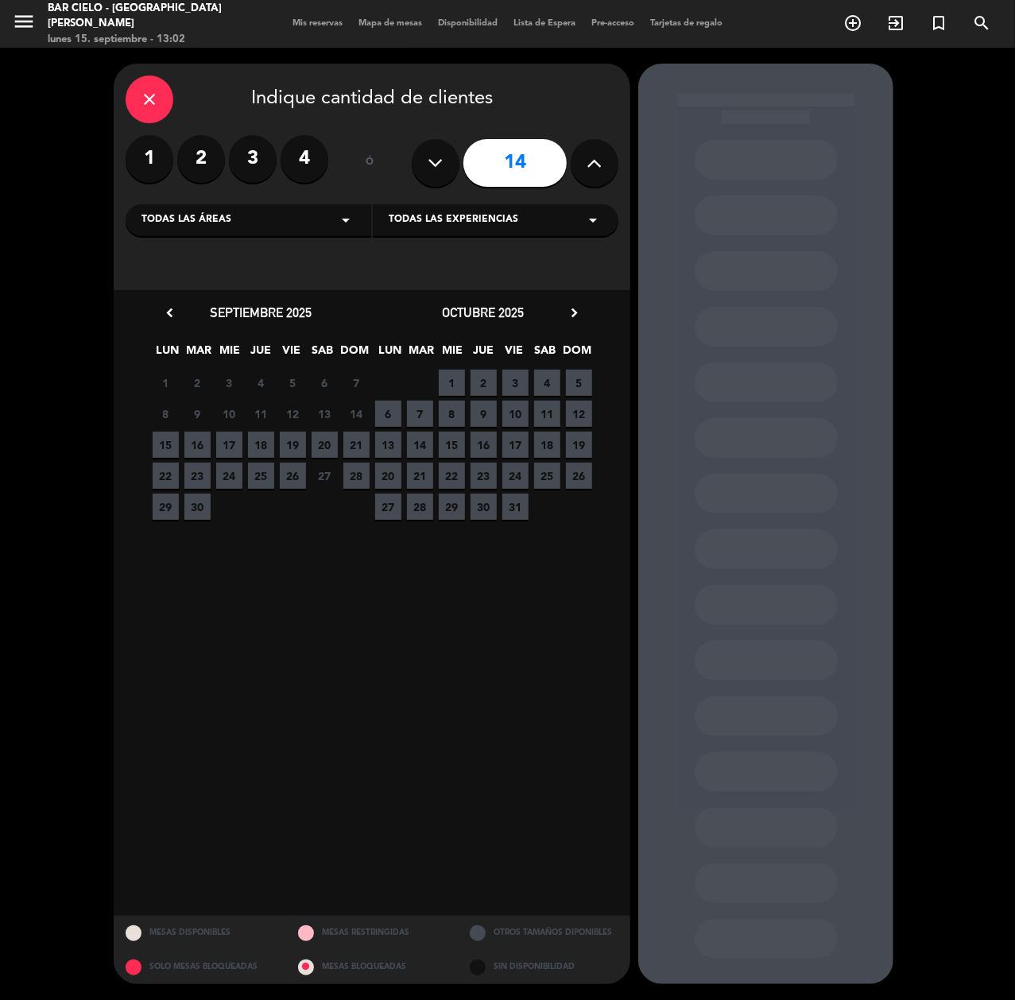
click at [321, 442] on span "20" at bounding box center [325, 445] width 26 height 26
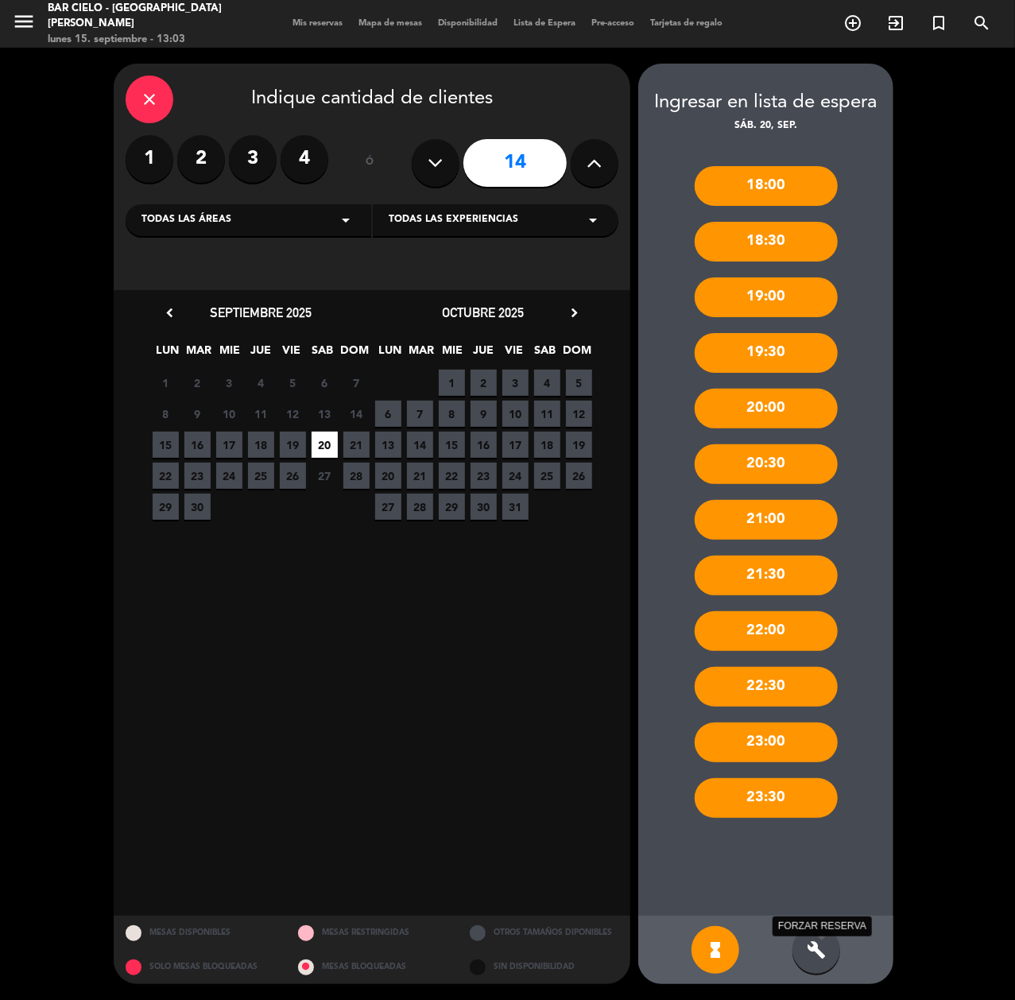
click at [814, 958] on icon "build" at bounding box center [816, 950] width 19 height 19
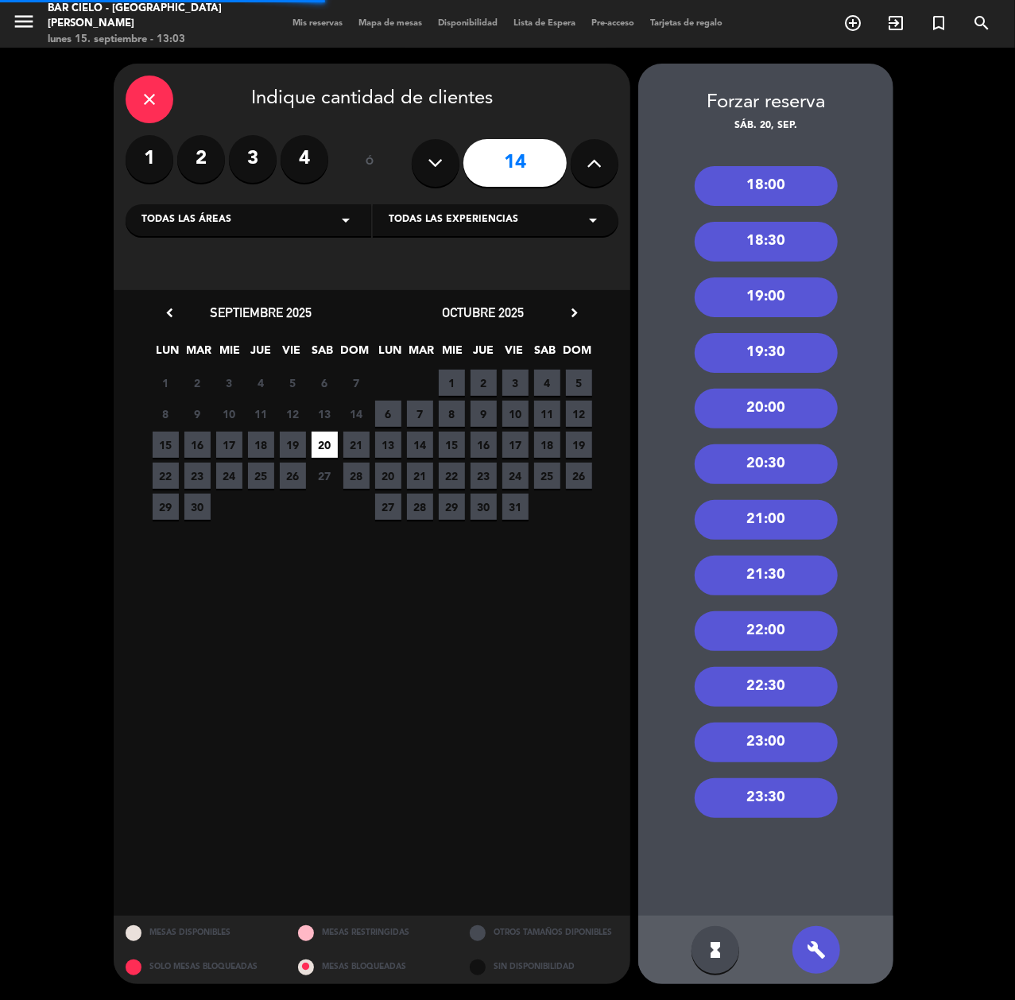
click at [780, 630] on div "22:00" at bounding box center [766, 631] width 143 height 40
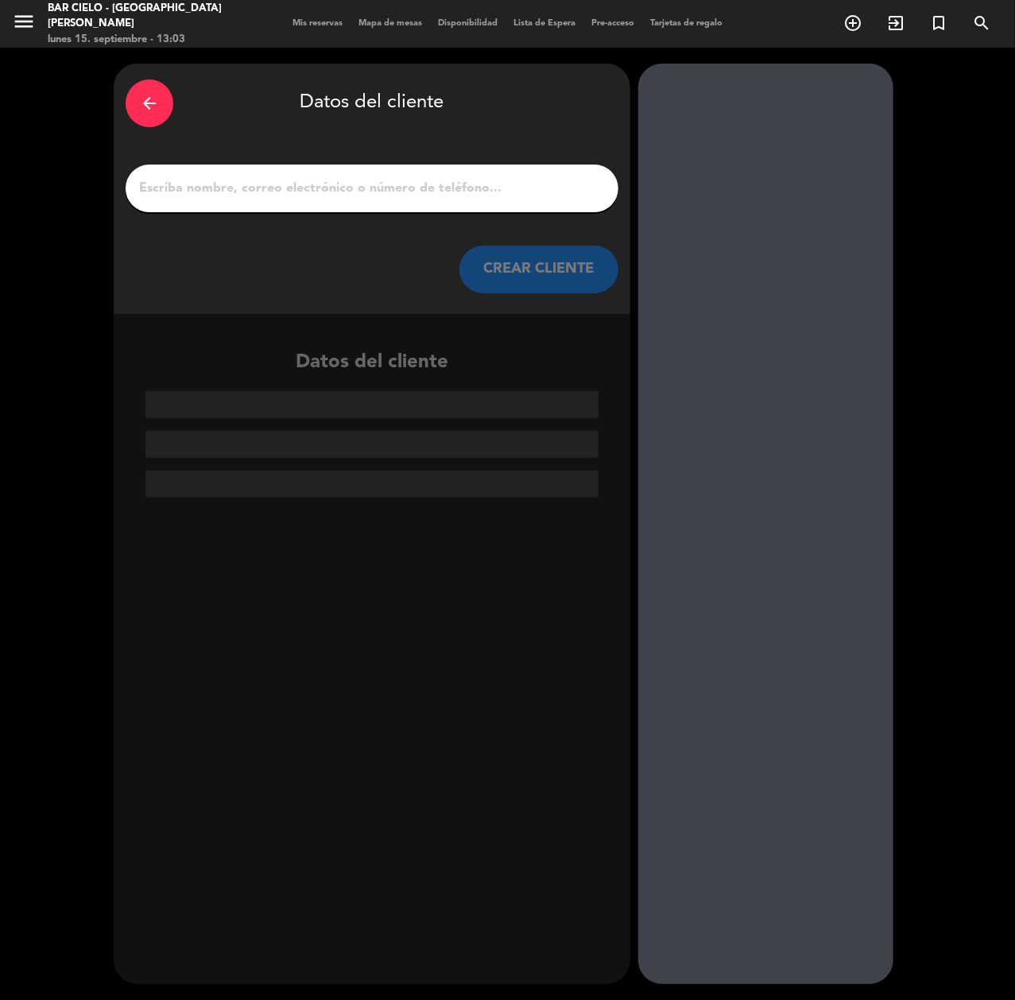
click at [304, 163] on div "arrow_back Datos del cliente CREAR CLIENTE" at bounding box center [372, 189] width 517 height 250
click at [303, 186] on input "1" at bounding box center [372, 188] width 469 height 22
click at [304, 192] on input "1" at bounding box center [372, 188] width 469 height 22
paste input "[PERSON_NAME]"
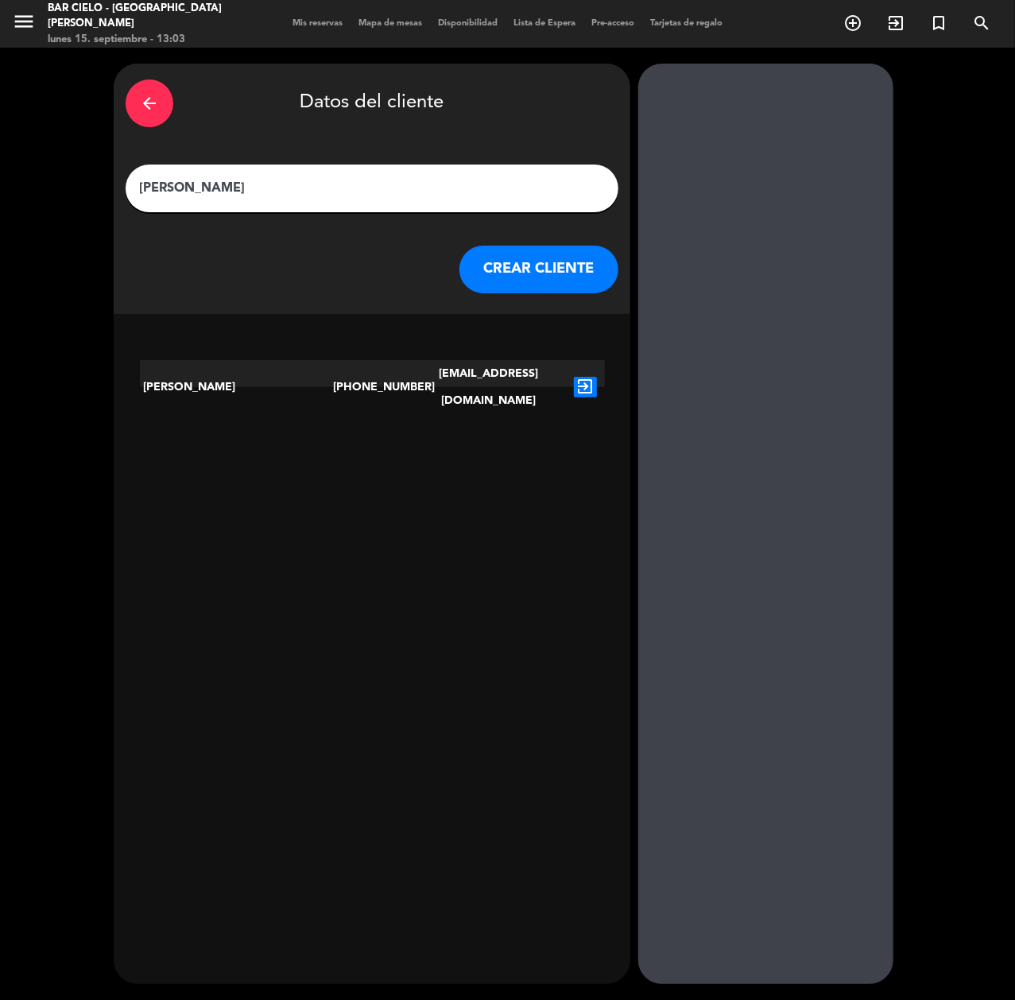
click at [357, 167] on div "[PERSON_NAME]" at bounding box center [372, 189] width 493 height 48
click at [357, 173] on div "[PERSON_NAME]" at bounding box center [372, 189] width 493 height 48
click at [358, 188] on input "[PERSON_NAME]" at bounding box center [372, 188] width 469 height 22
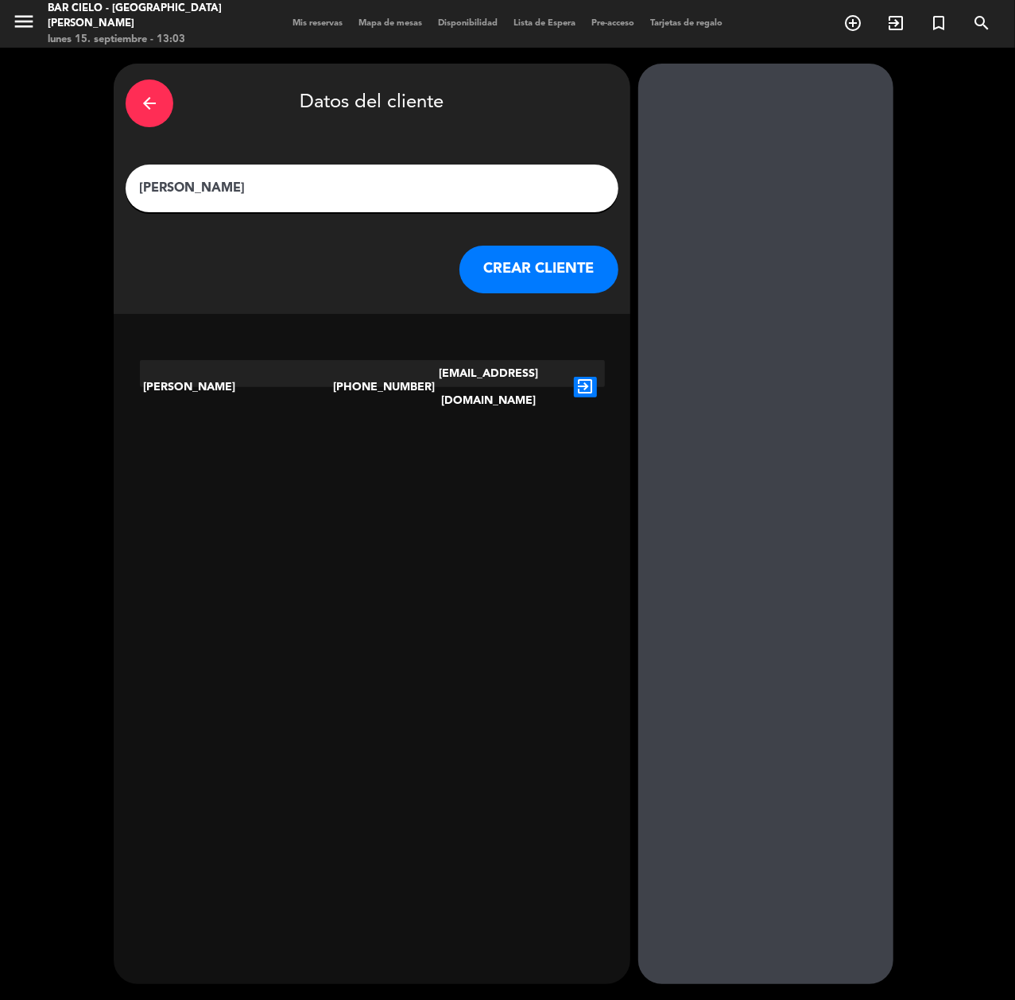
click at [369, 194] on input "[PERSON_NAME]" at bounding box center [372, 188] width 469 height 22
paste input "[PERSON_NAME]"
type input "[PERSON_NAME]"
click at [506, 252] on button "CREAR CLIENTE" at bounding box center [539, 270] width 159 height 48
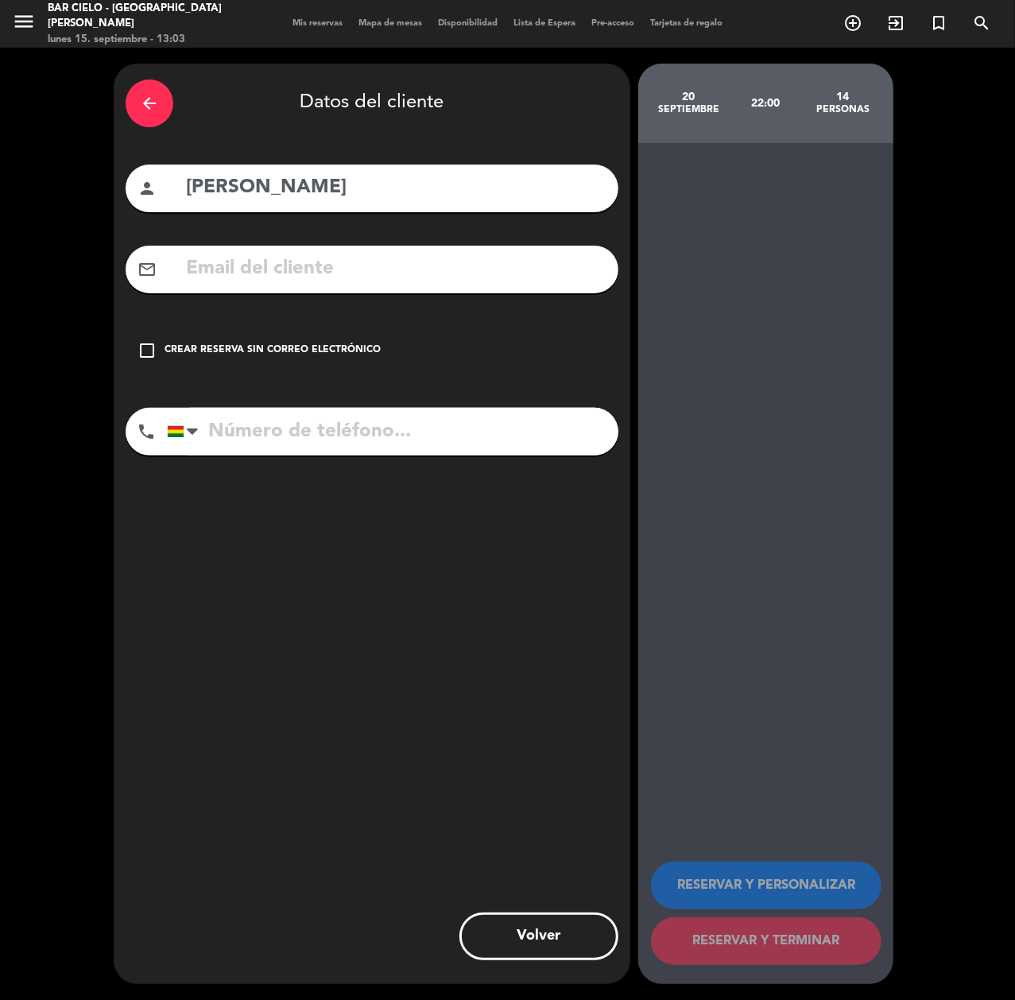
click at [507, 262] on input "text" at bounding box center [395, 269] width 422 height 33
paste input "[EMAIL_ADDRESS][DOMAIN_NAME]"
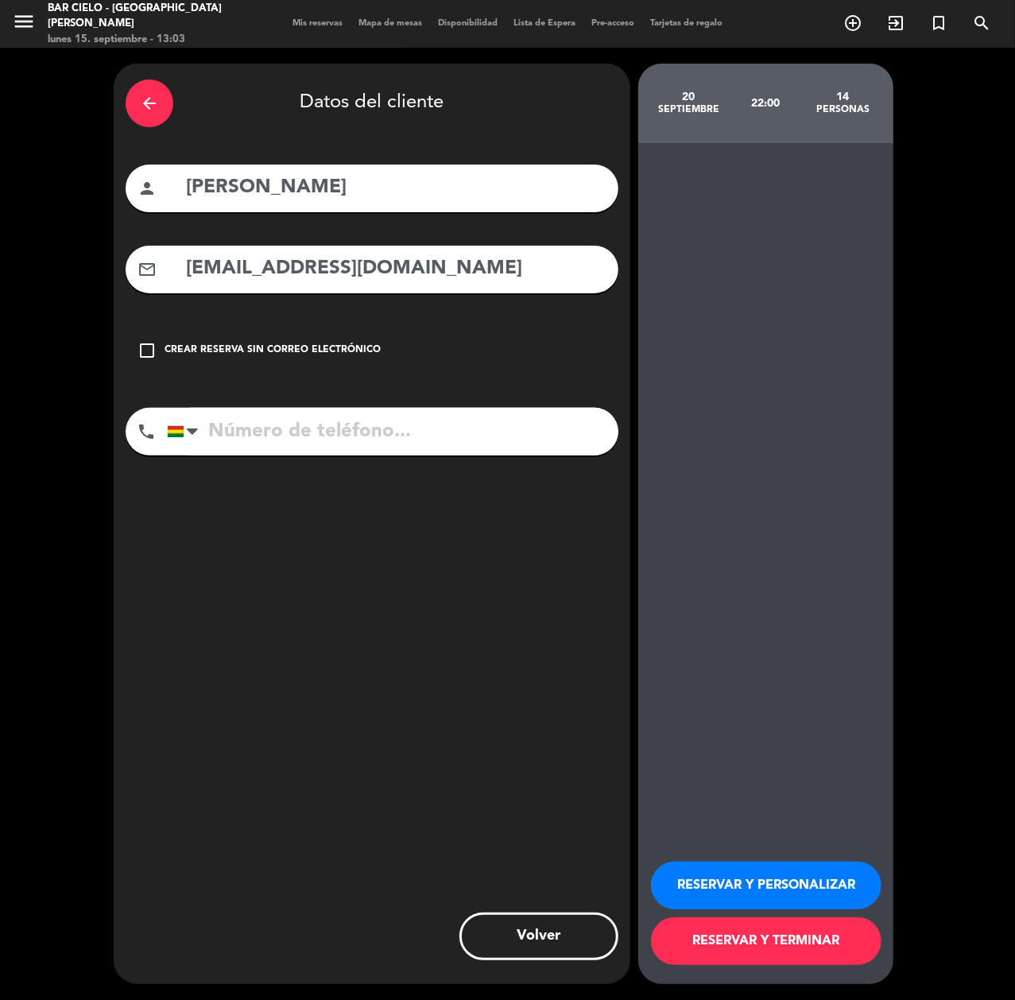
type input "[EMAIL_ADDRESS][DOMAIN_NAME]"
click at [353, 433] on input "tel" at bounding box center [393, 432] width 452 height 48
paste input "70203248"
type input "70203248"
click at [744, 889] on button "RESERVAR Y PERSONALIZAR" at bounding box center [766, 886] width 231 height 48
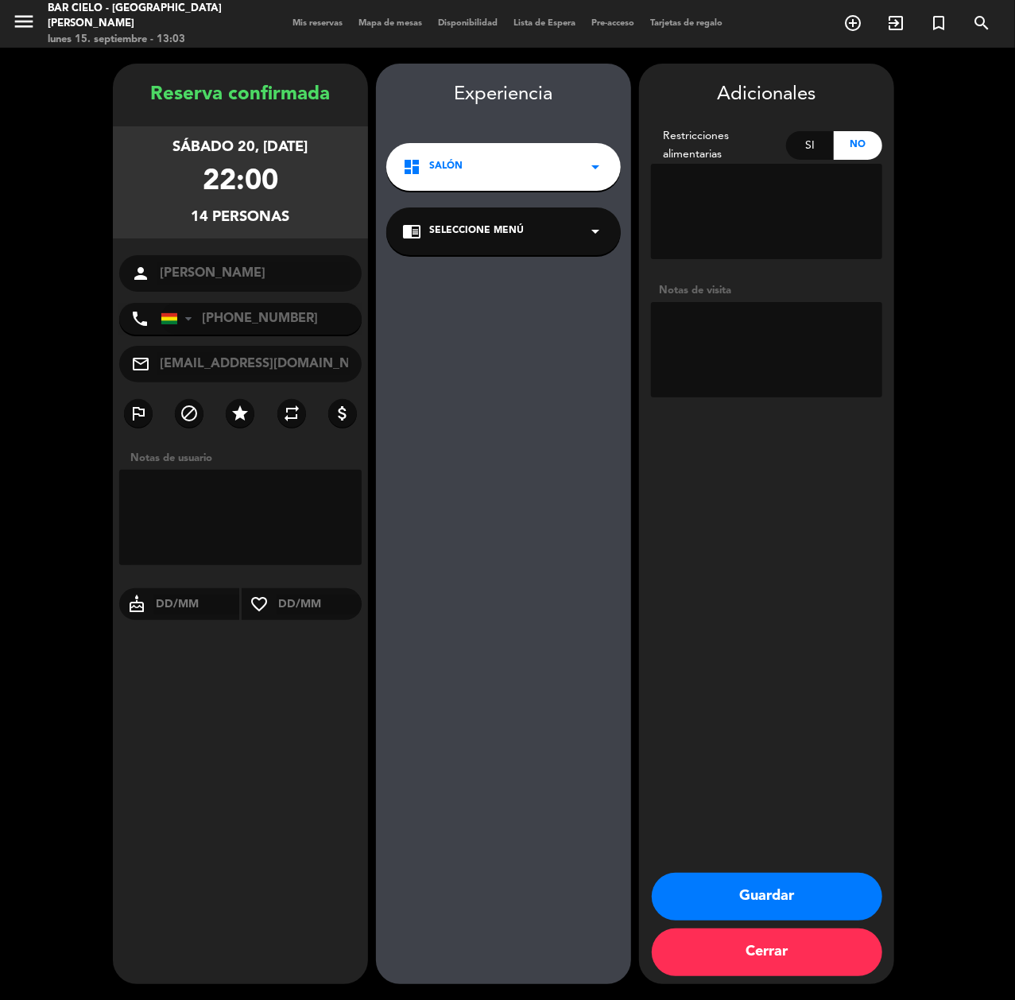
click at [751, 351] on textarea at bounding box center [766, 349] width 231 height 95
type textarea "cumple"
click at [741, 907] on button "Guardar" at bounding box center [767, 897] width 231 height 48
